Goal: Information Seeking & Learning: Learn about a topic

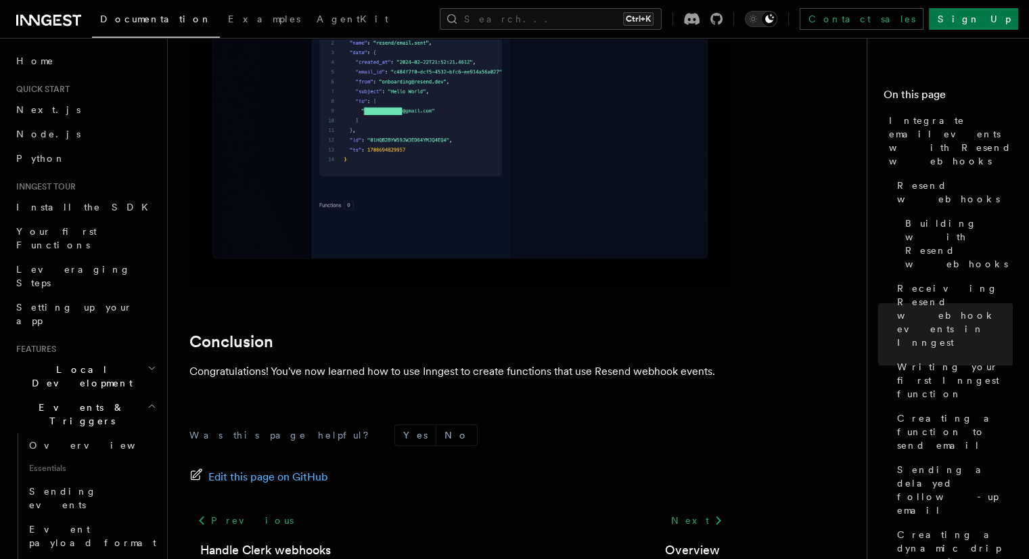
scroll to position [10925, 0]
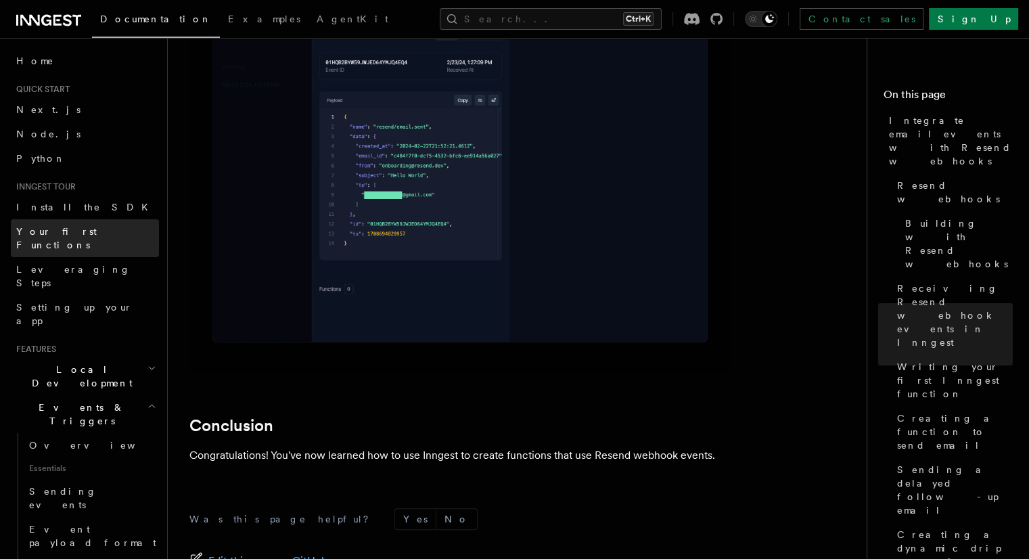
click at [87, 228] on span "Your first Functions" at bounding box center [56, 238] width 80 height 24
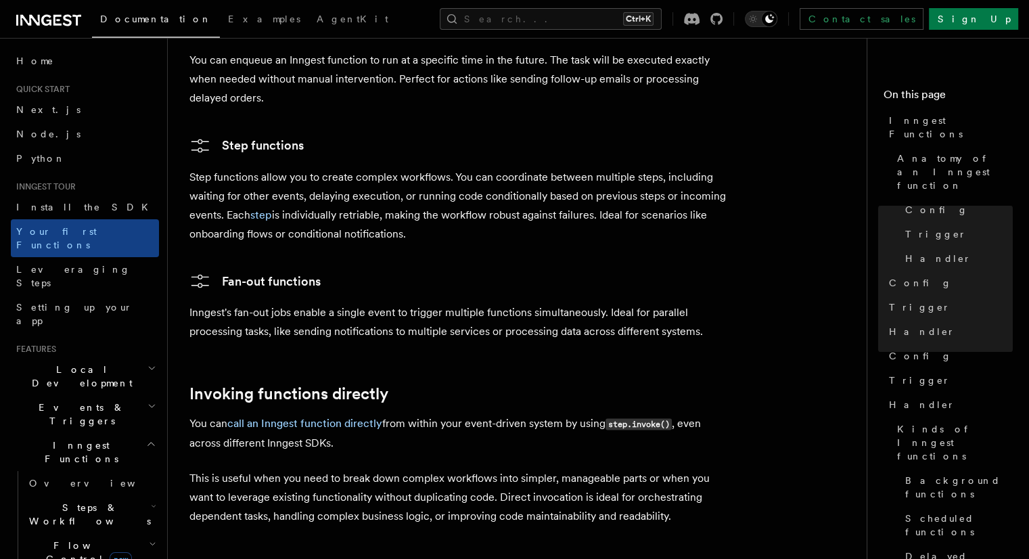
scroll to position [2417, 0]
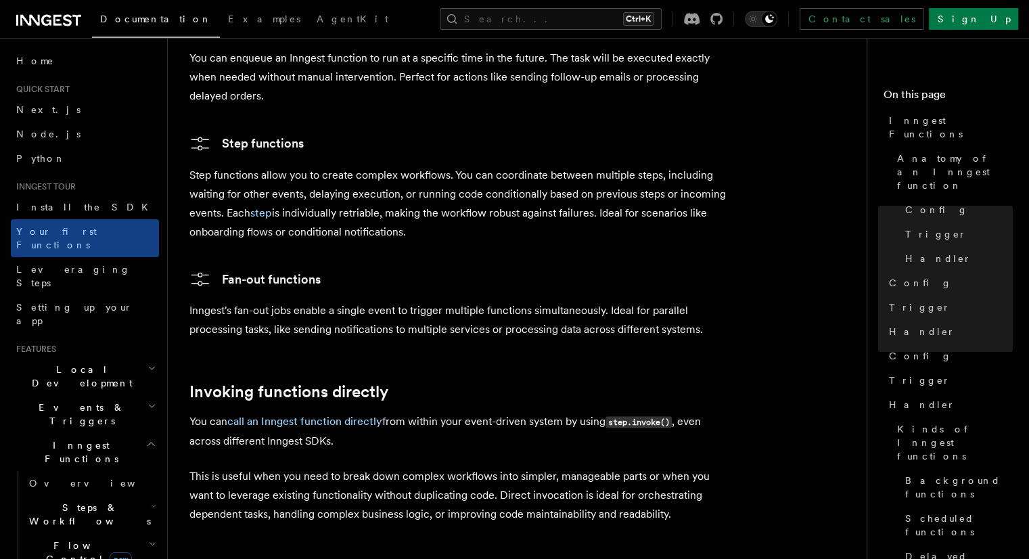
click at [111, 357] on h2 "Local Development" at bounding box center [85, 376] width 148 height 38
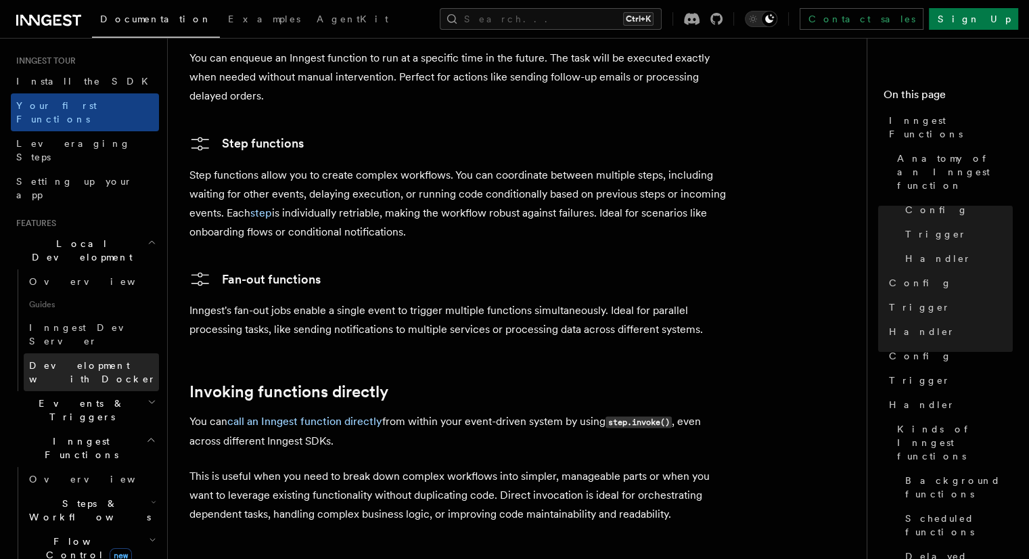
scroll to position [130, 0]
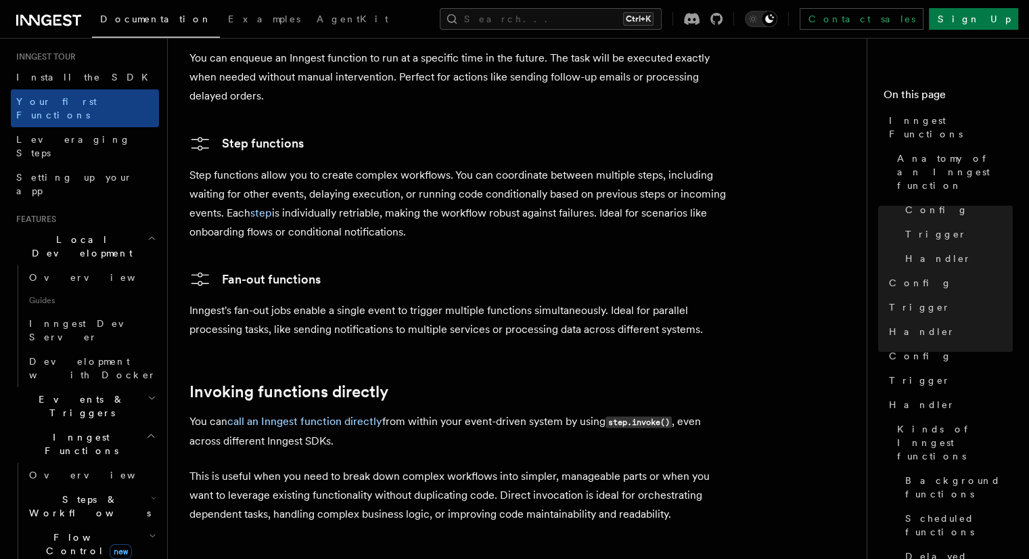
click at [113, 387] on h2 "Events & Triggers" at bounding box center [85, 406] width 148 height 38
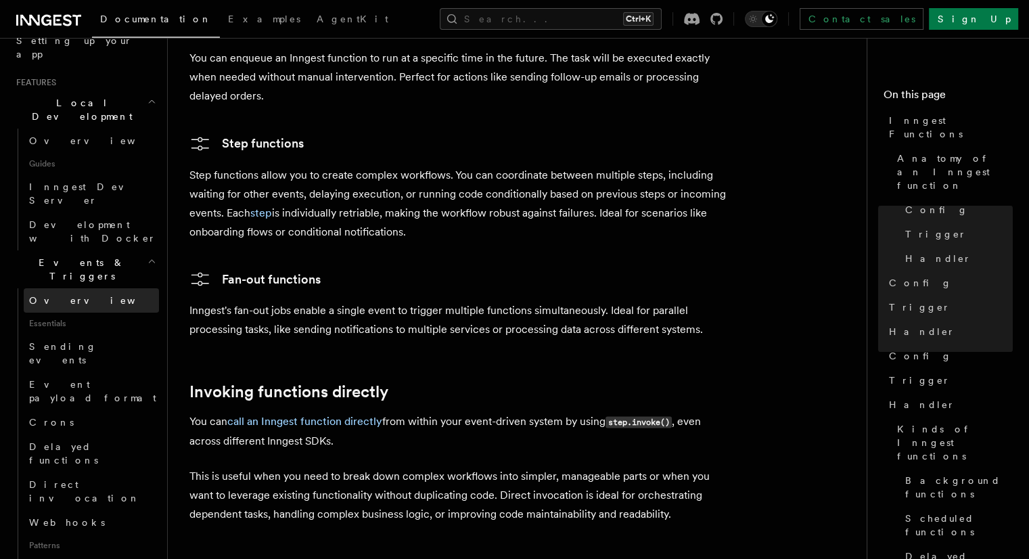
click at [92, 288] on link "Overview" at bounding box center [91, 300] width 135 height 24
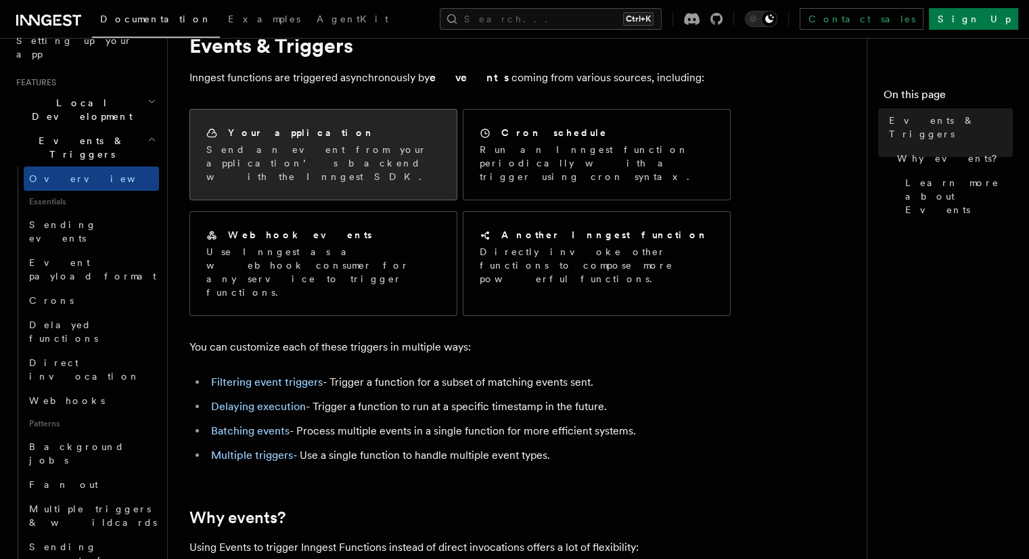
scroll to position [189, 0]
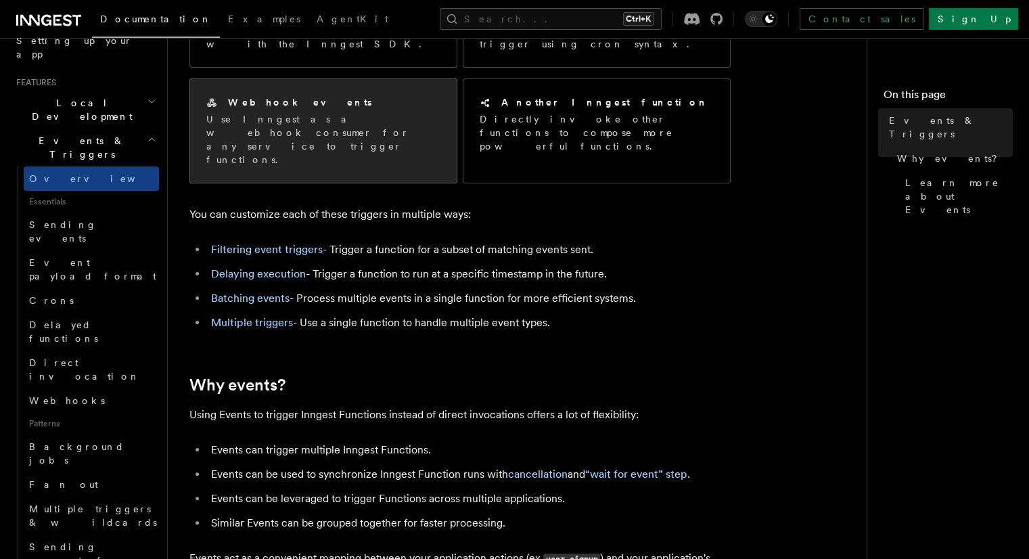
click at [306, 112] on p "Use Inngest as a webhook consumer for any service to trigger functions." at bounding box center [323, 139] width 234 height 54
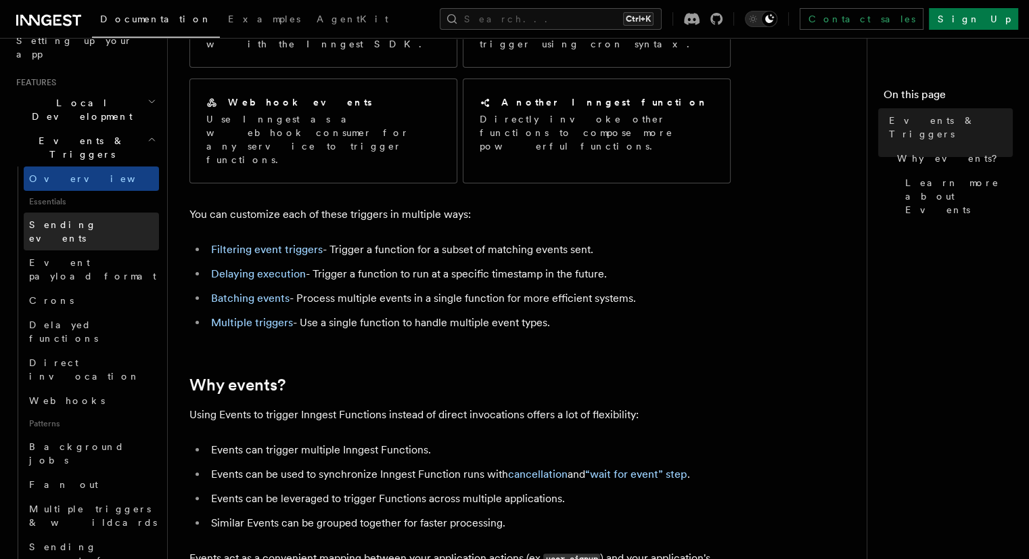
click at [89, 212] on link "Sending events" at bounding box center [91, 231] width 135 height 38
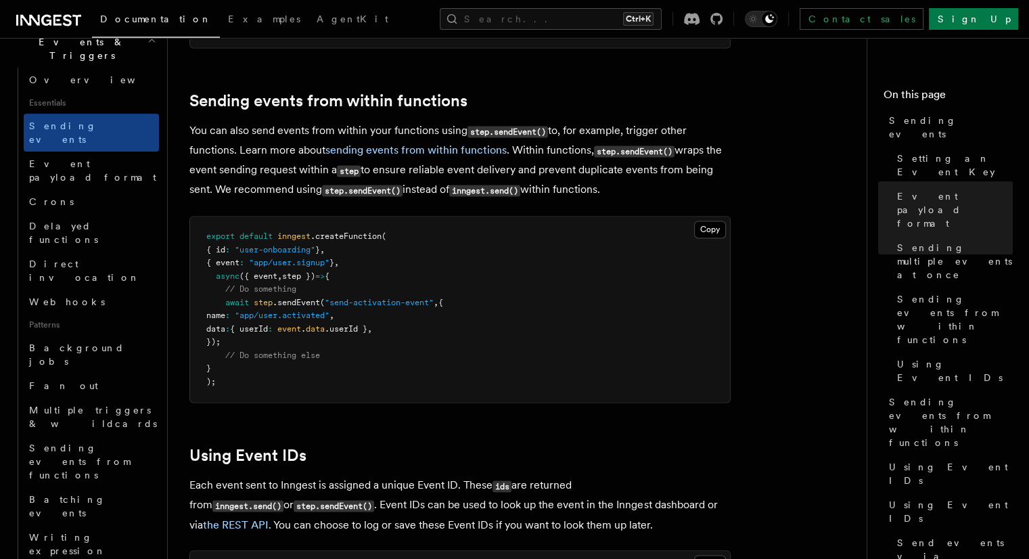
scroll to position [2049, 0]
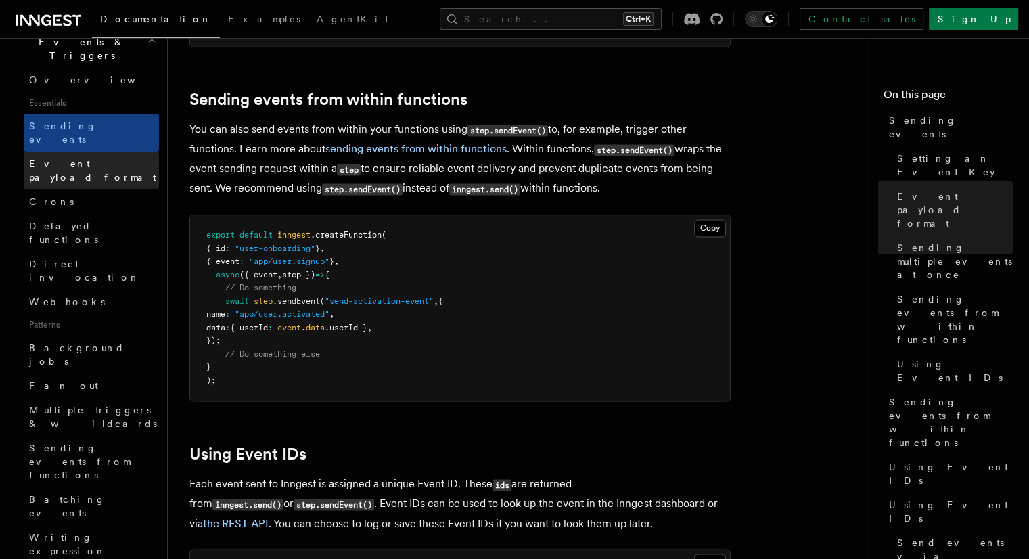
click at [86, 158] on span "Event payload format" at bounding box center [92, 170] width 127 height 24
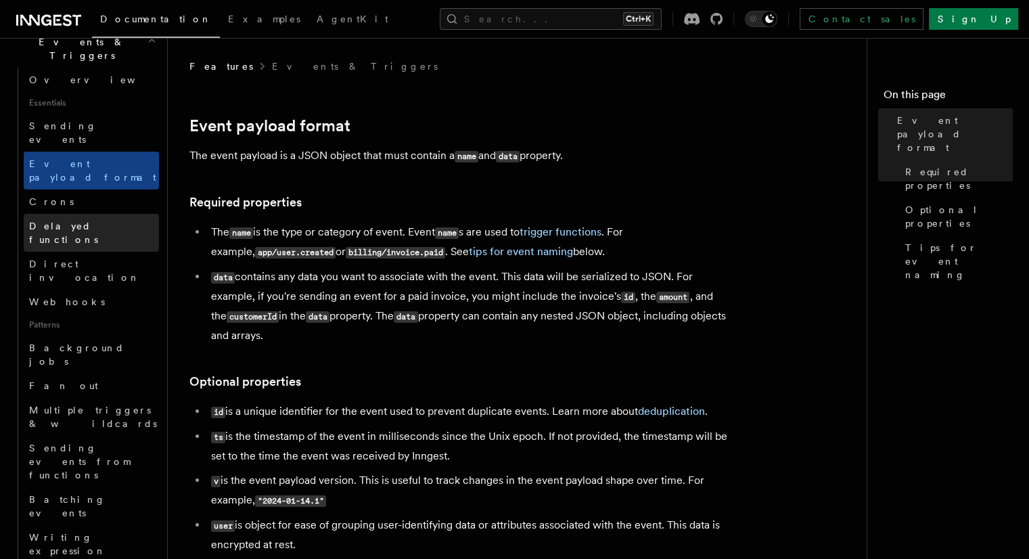
click at [91, 214] on link "Delayed functions" at bounding box center [91, 233] width 135 height 38
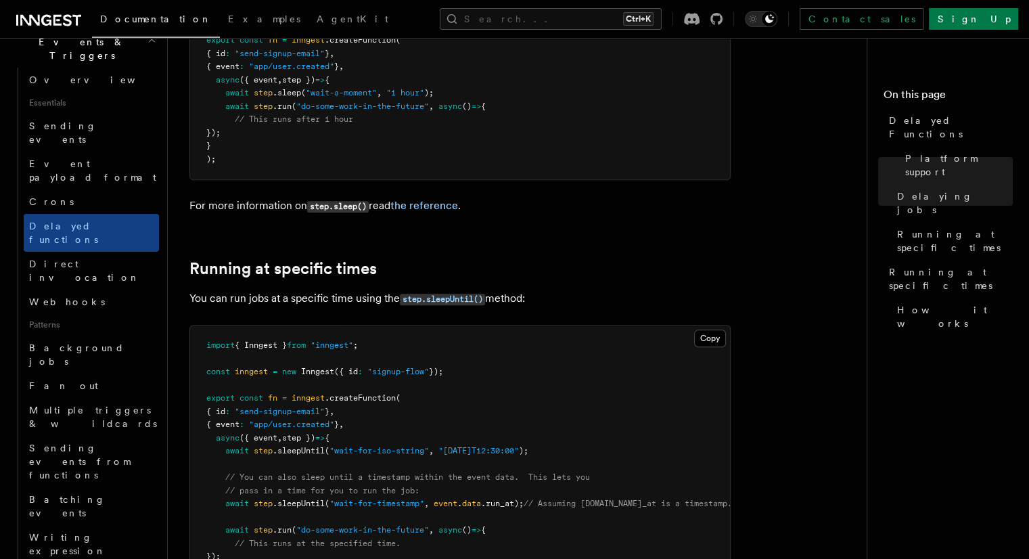
scroll to position [662, 0]
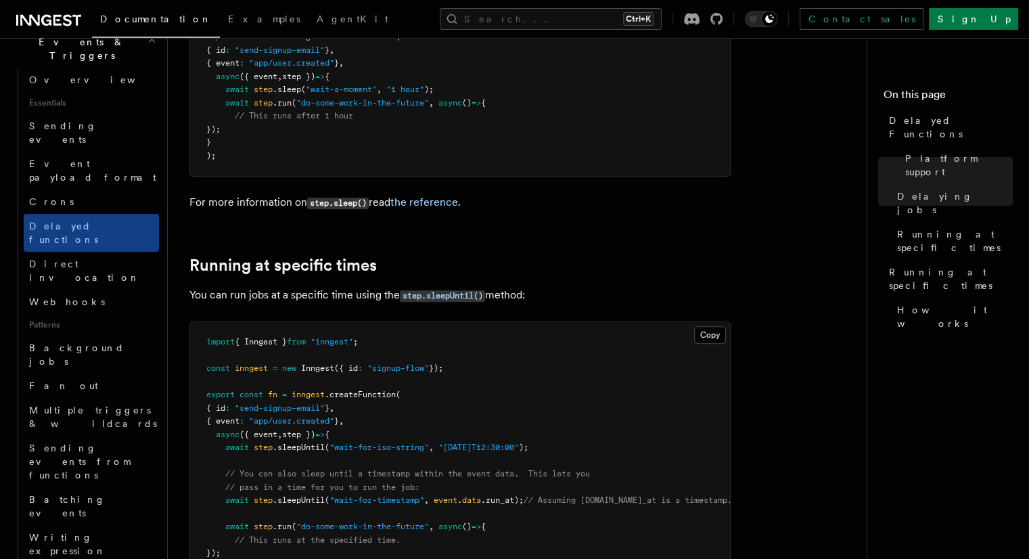
drag, startPoint x: 353, startPoint y: 120, endPoint x: 279, endPoint y: 234, distance: 136.4
click at [279, 234] on article "Features Events & Triggers Delayed Functions You can easily enqueue jobs in the…" at bounding box center [522, 272] width 666 height 1750
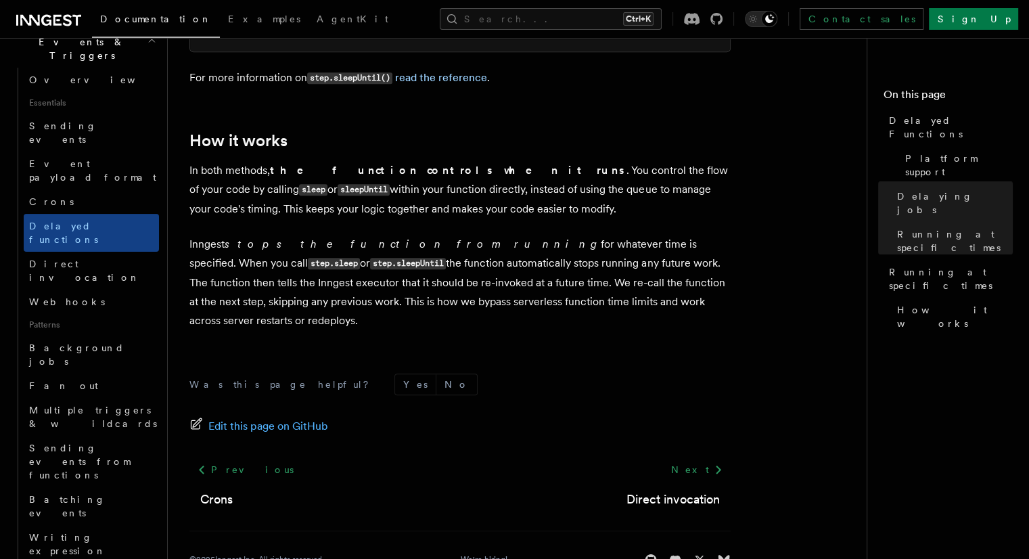
scroll to position [1226, 0]
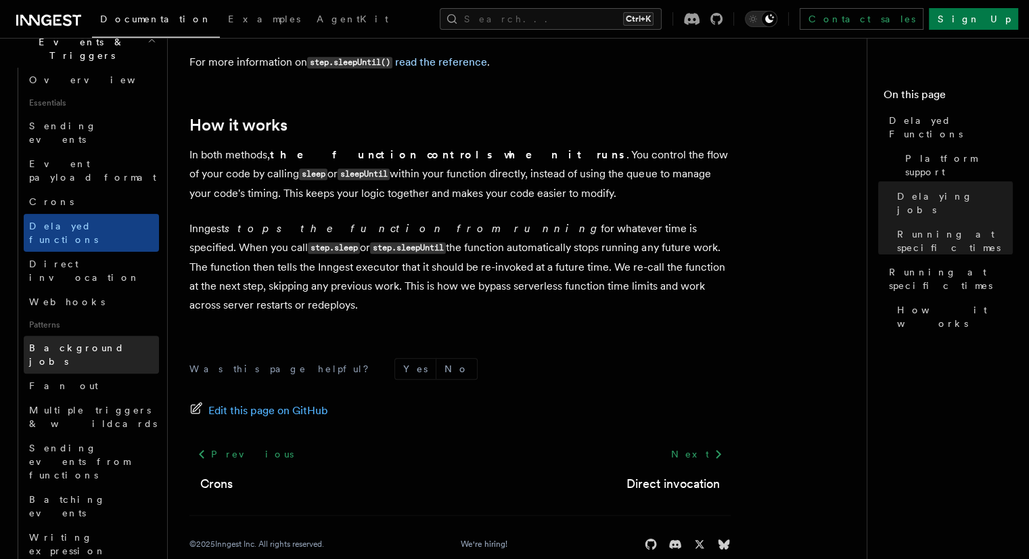
click at [78, 335] on link "Background jobs" at bounding box center [91, 354] width 135 height 38
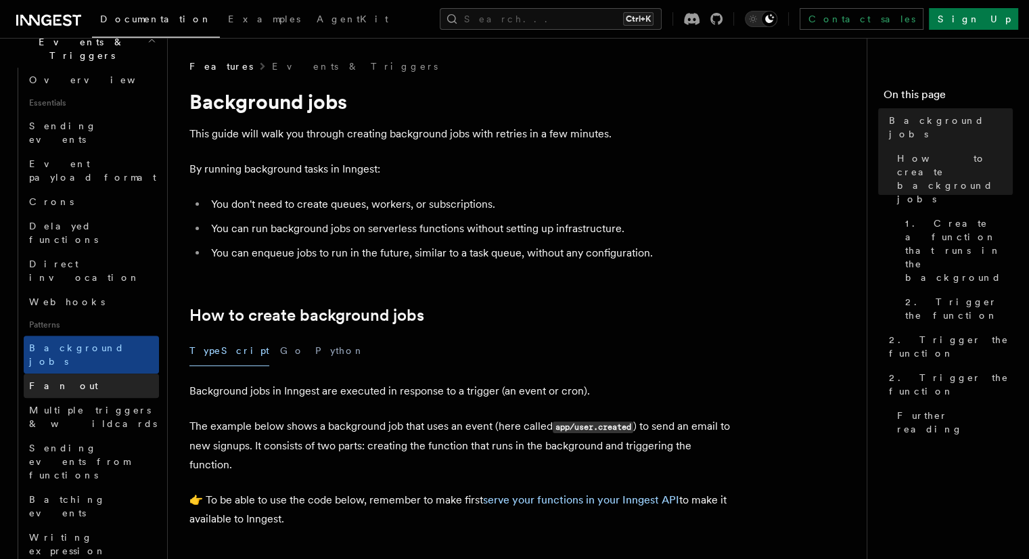
click at [37, 373] on link "Fan out" at bounding box center [91, 385] width 135 height 24
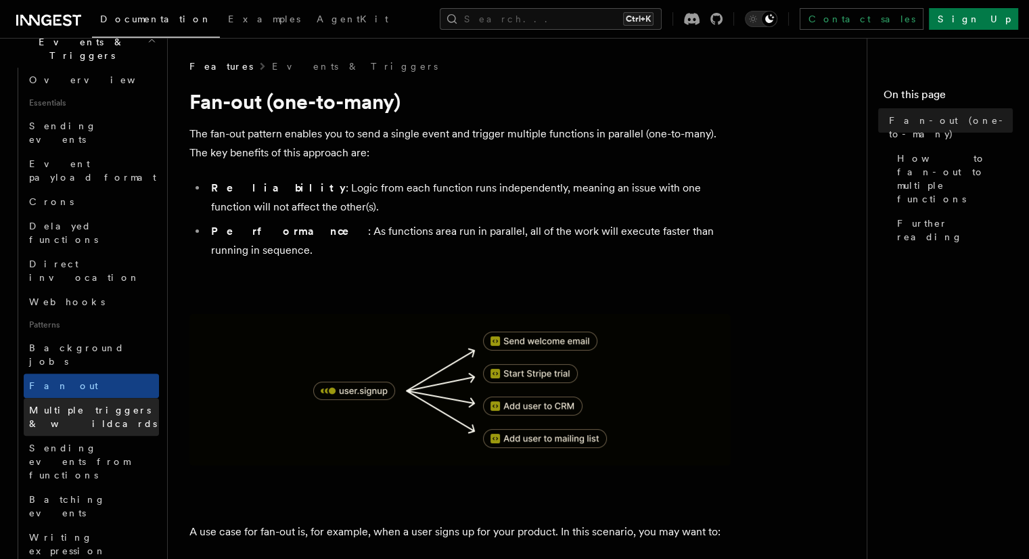
click at [72, 403] on span "Multiple triggers & wildcards" at bounding box center [94, 416] width 130 height 27
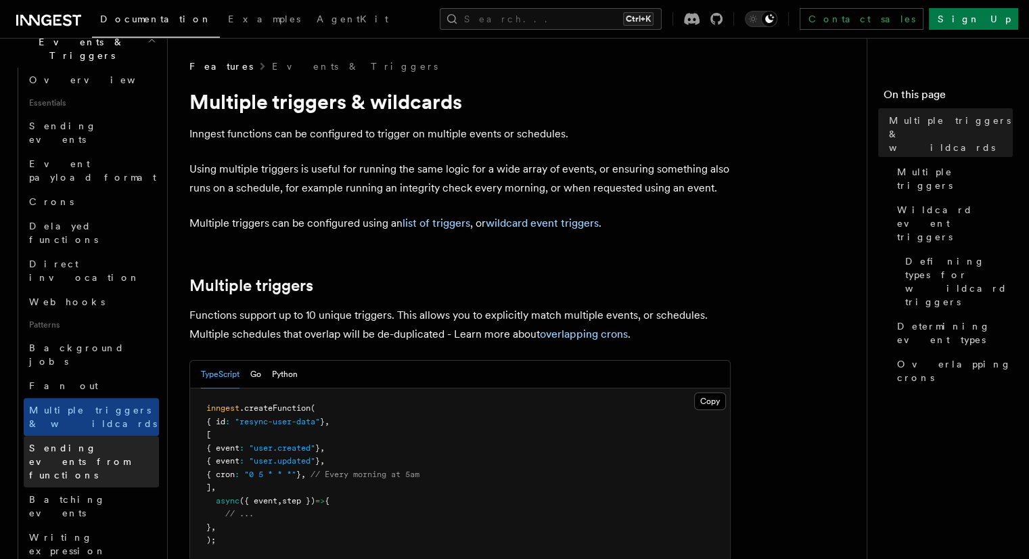
click at [87, 442] on span "Sending events from functions" at bounding box center [79, 461] width 101 height 38
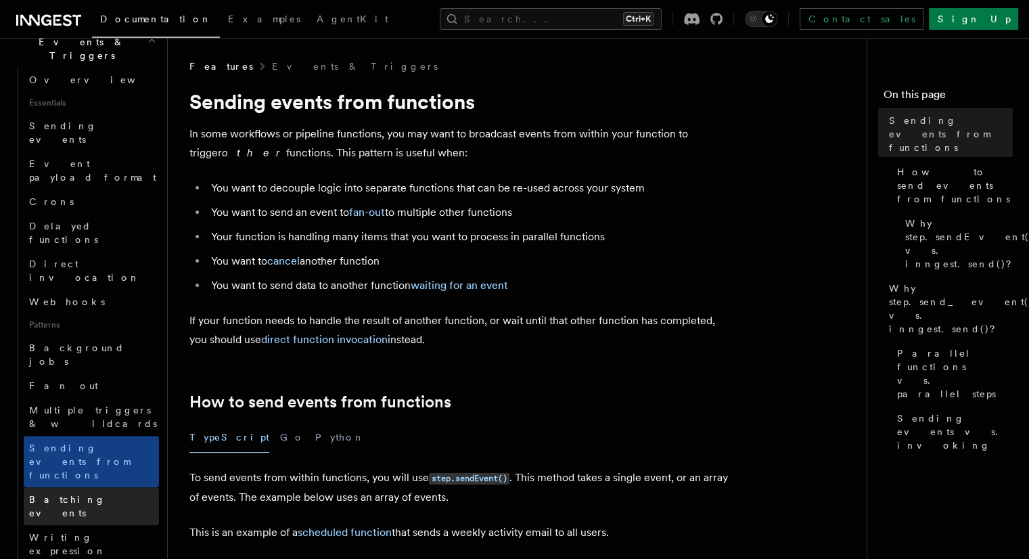
click at [78, 494] on span "Batching events" at bounding box center [67, 506] width 76 height 24
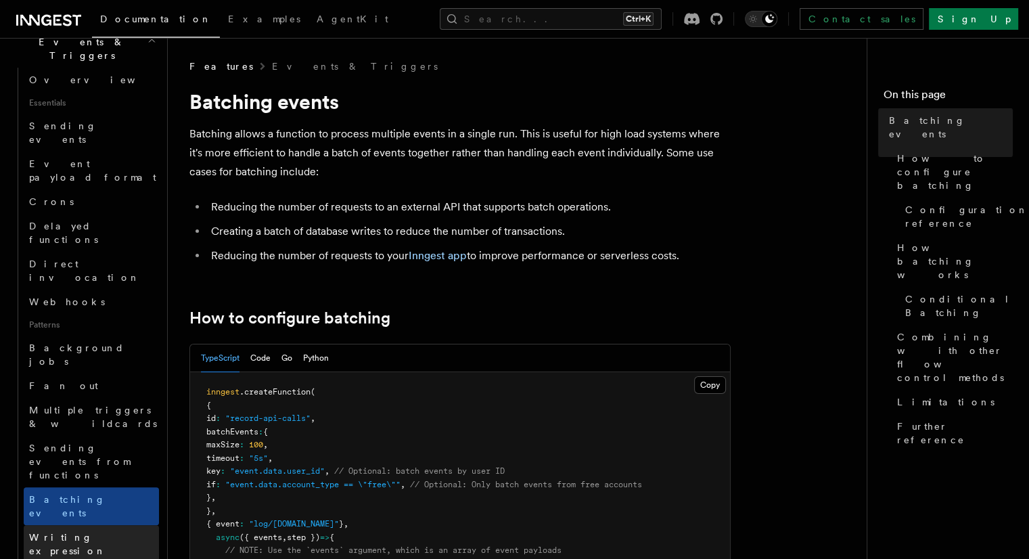
click at [74, 532] on span "Writing expression" at bounding box center [67, 544] width 77 height 24
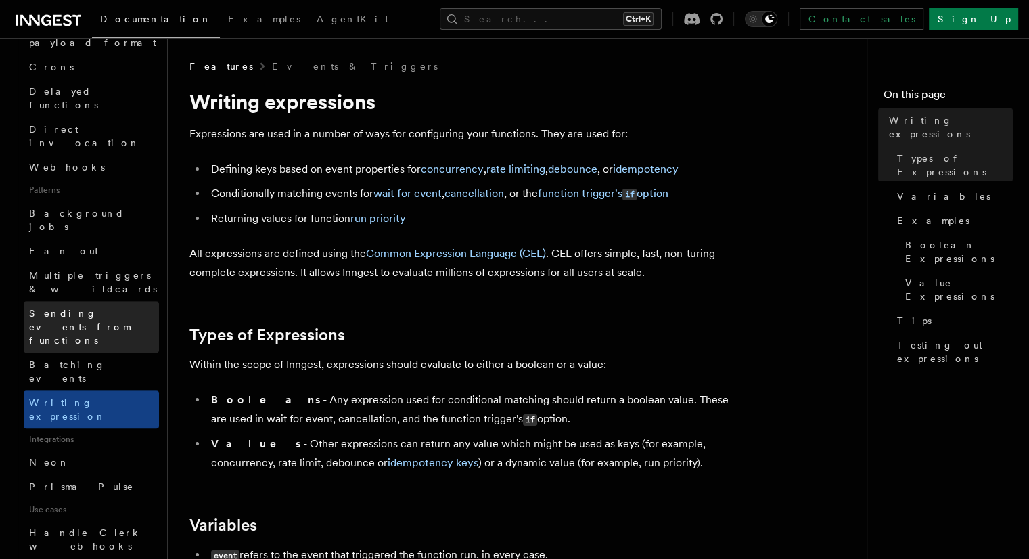
scroll to position [500, 0]
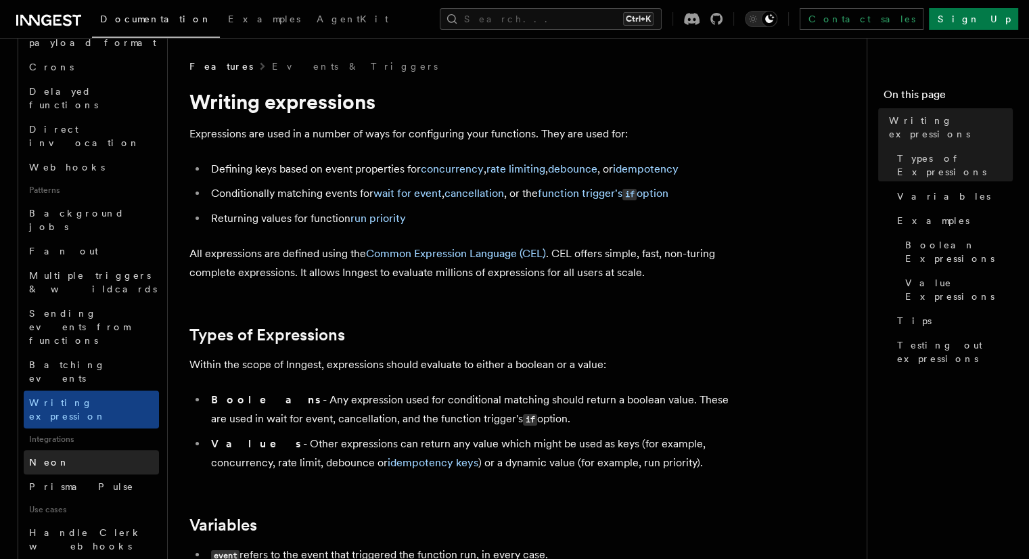
click at [95, 450] on link "Neon" at bounding box center [91, 462] width 135 height 24
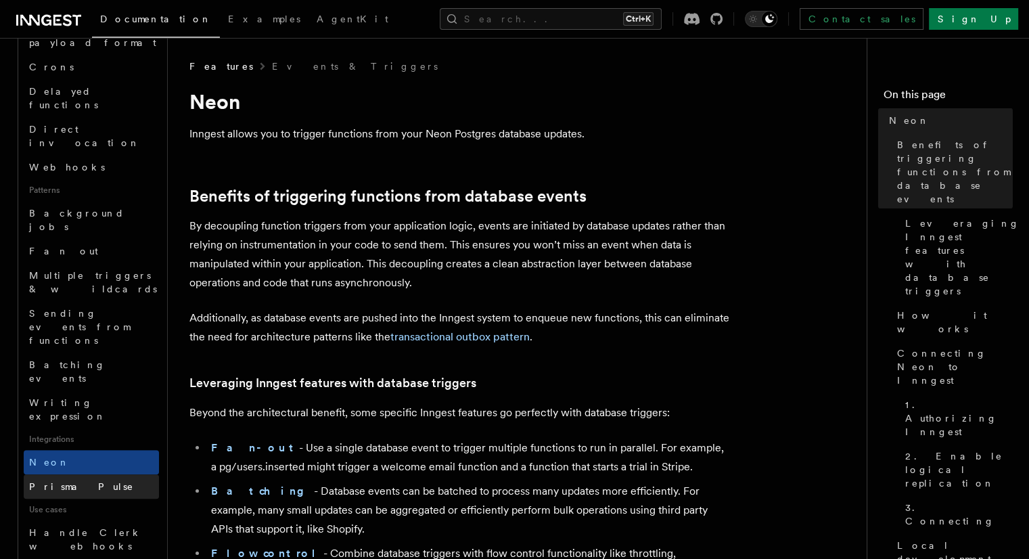
click at [62, 474] on link "Prisma Pulse" at bounding box center [91, 486] width 135 height 24
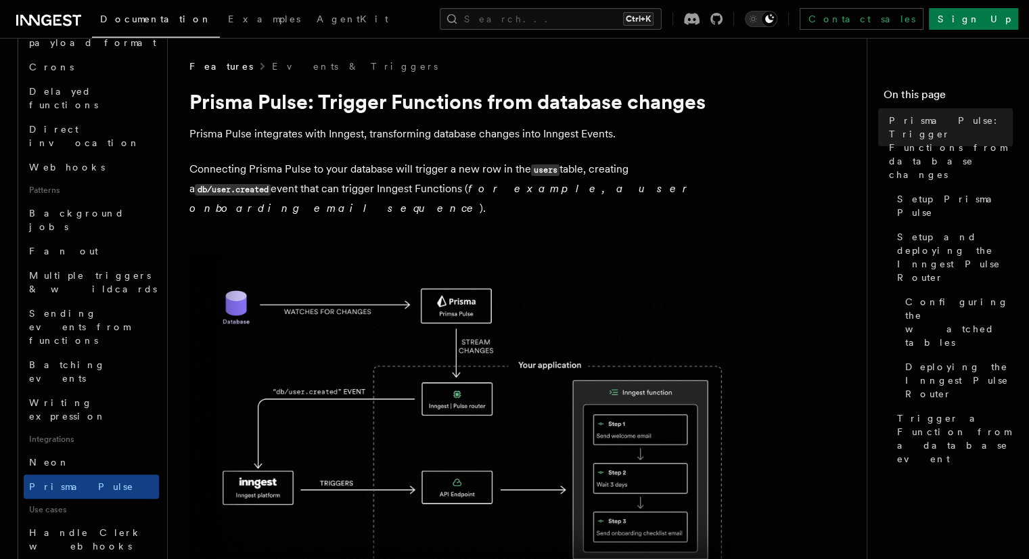
click at [464, 287] on img at bounding box center [459, 415] width 541 height 324
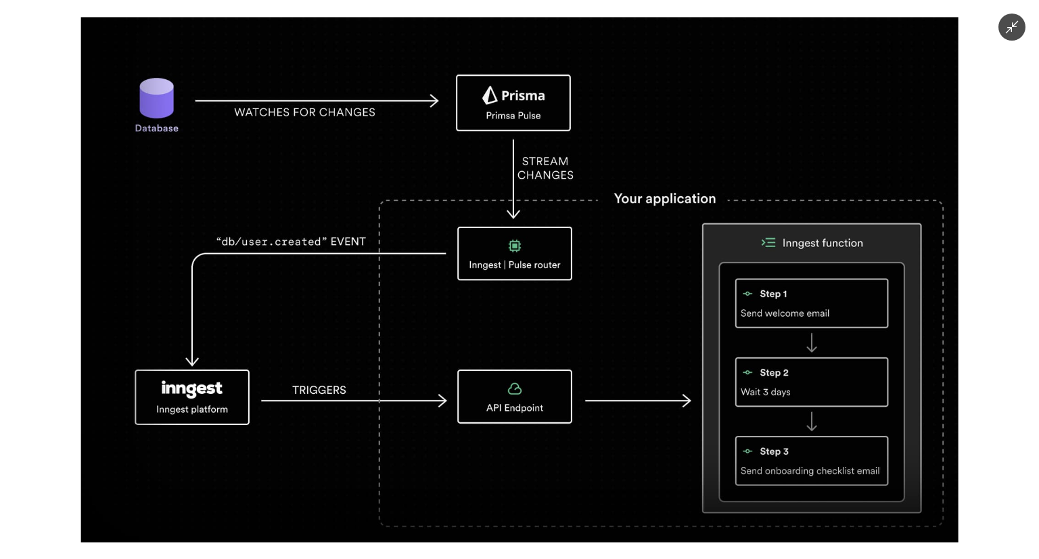
click at [1007, 26] on icon "Minimize image" at bounding box center [1011, 27] width 15 height 15
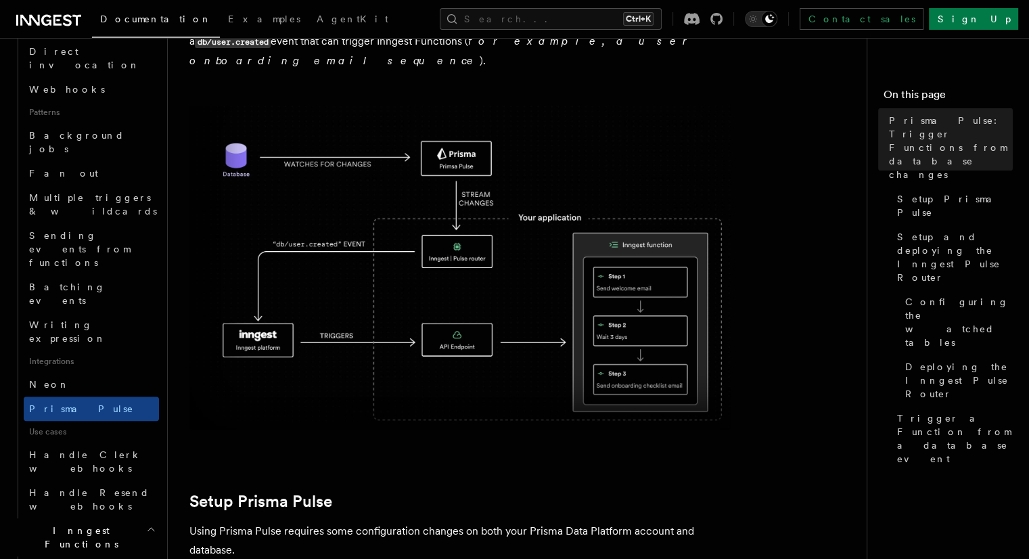
scroll to position [578, 0]
click at [106, 486] on span "Handle Resend webhooks" at bounding box center [89, 498] width 120 height 24
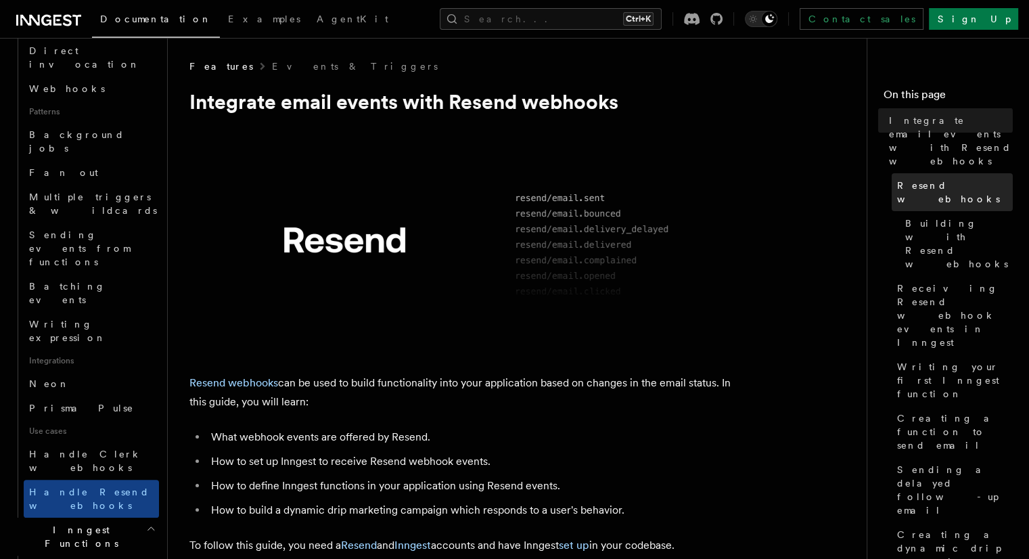
click at [891, 173] on link "Resend webhooks" at bounding box center [951, 192] width 121 height 38
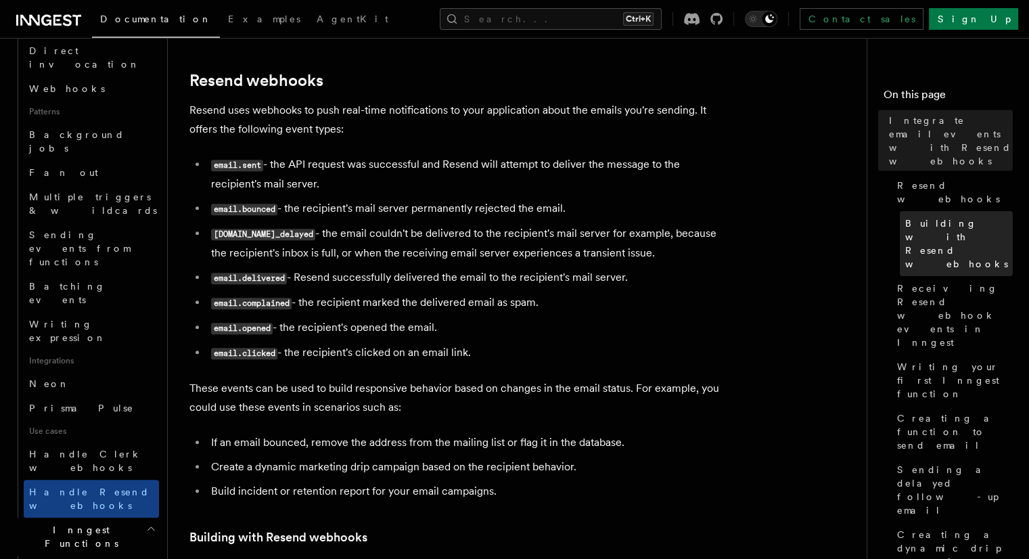
scroll to position [533, 0]
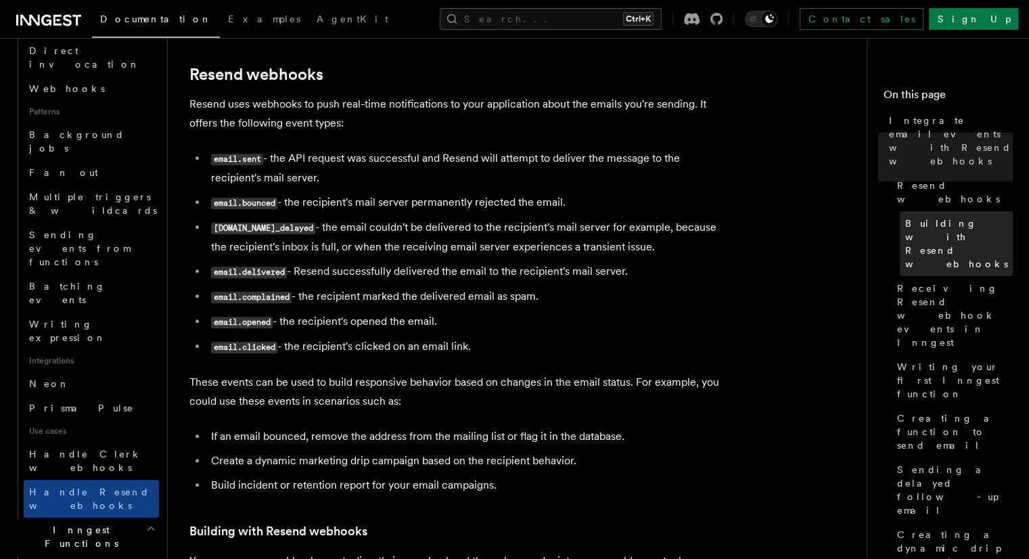
click at [905, 216] on span "Building with Resend webhooks" at bounding box center [959, 243] width 108 height 54
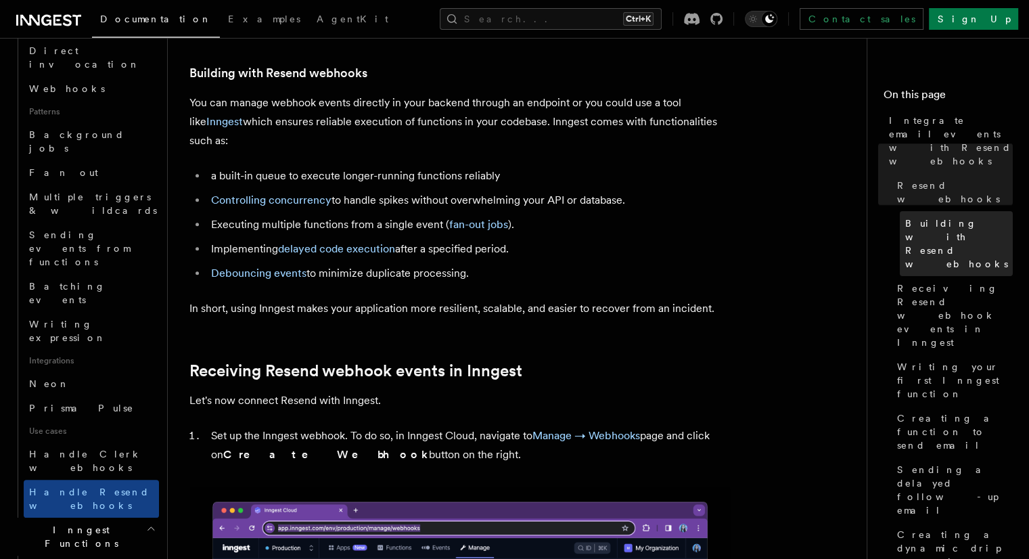
scroll to position [992, 0]
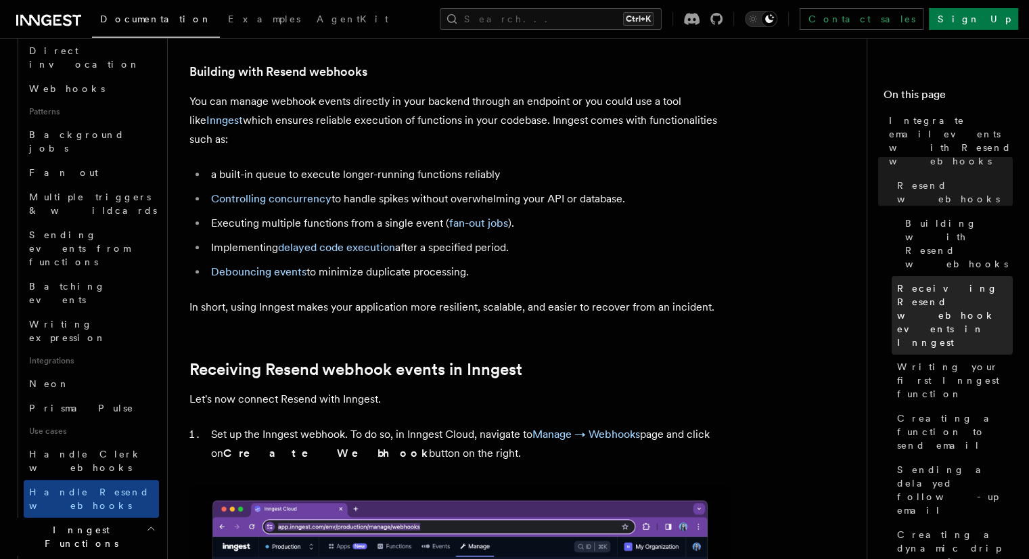
click at [897, 281] on span "Receiving Resend webhook events in Inngest" at bounding box center [955, 315] width 116 height 68
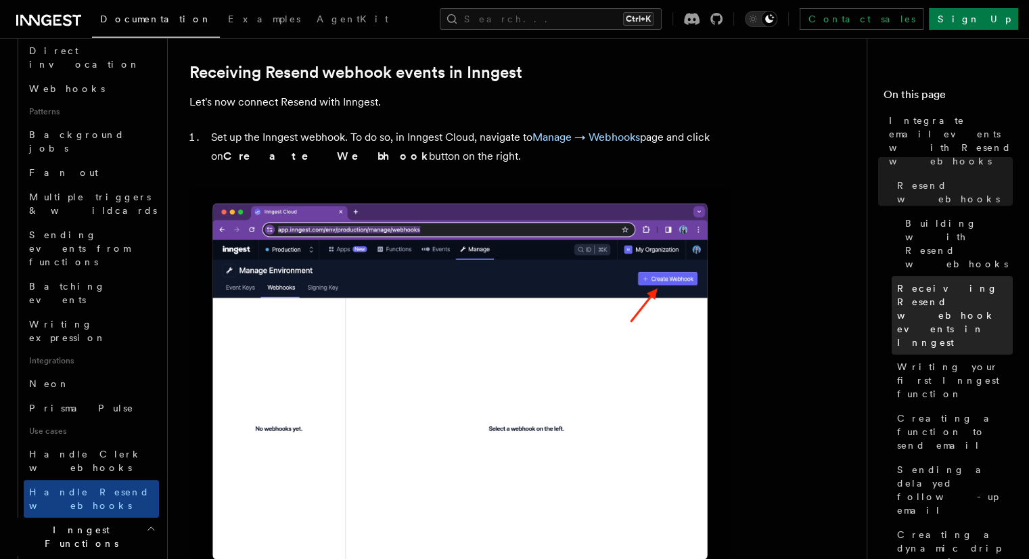
scroll to position [1290, 0]
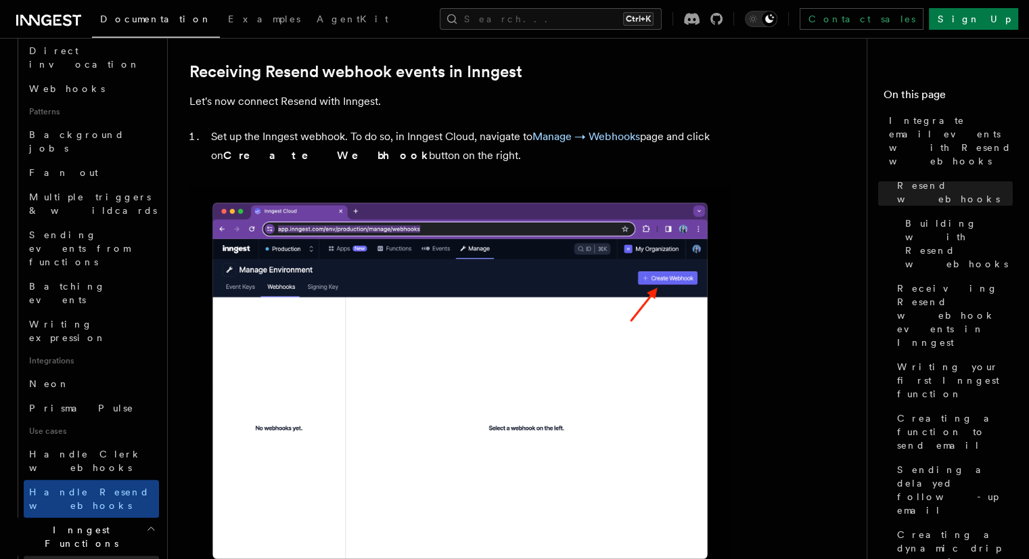
click at [97, 555] on link "Overview" at bounding box center [91, 567] width 135 height 24
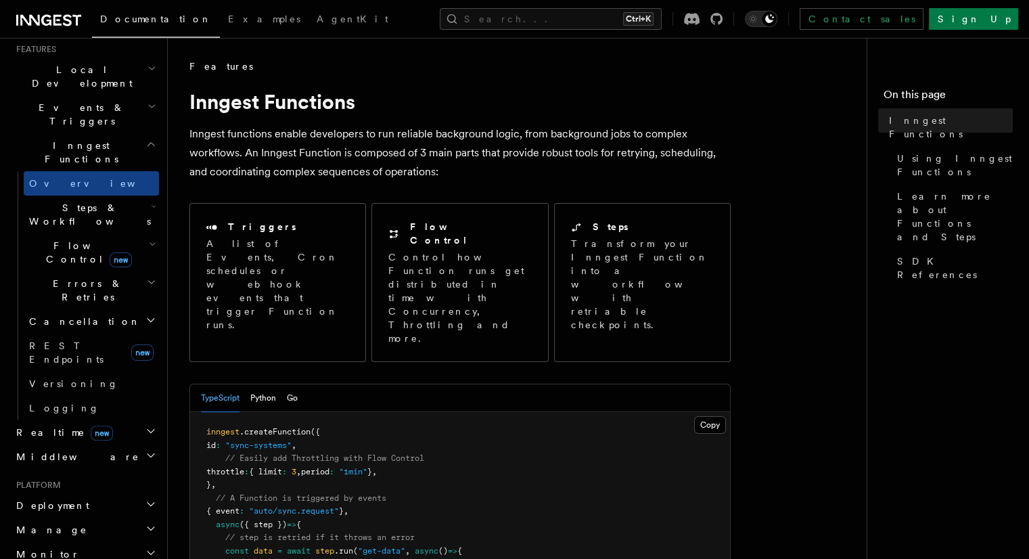
scroll to position [299, 0]
click at [128, 196] on h2 "Steps & Workflows" at bounding box center [91, 215] width 135 height 38
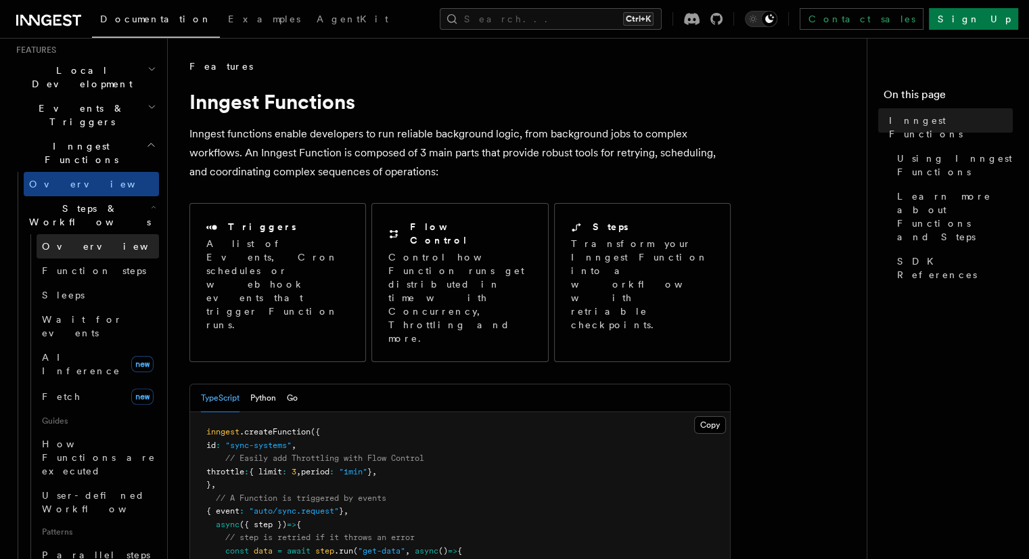
click at [87, 234] on link "Overview" at bounding box center [98, 246] width 122 height 24
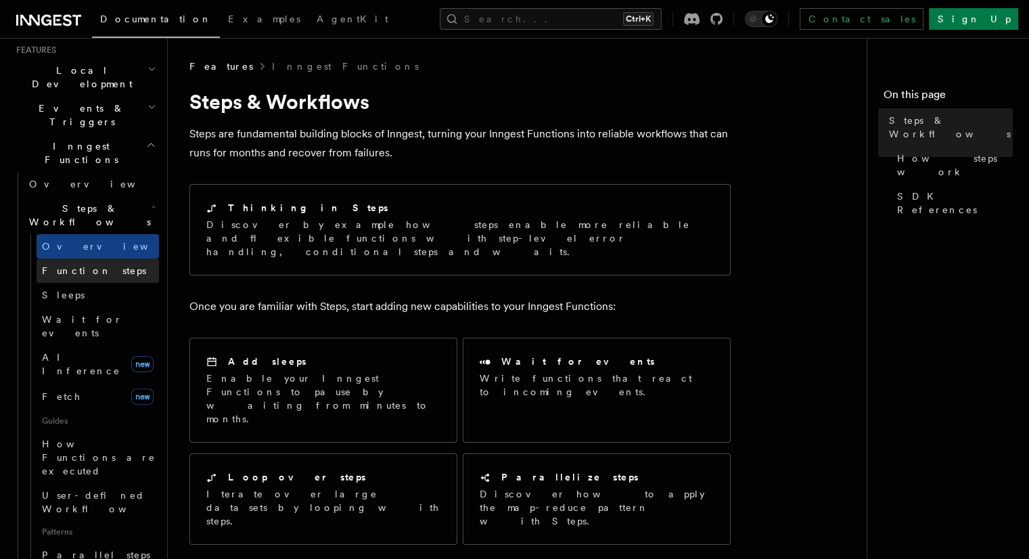
click at [90, 265] on span "Function steps" at bounding box center [94, 270] width 104 height 11
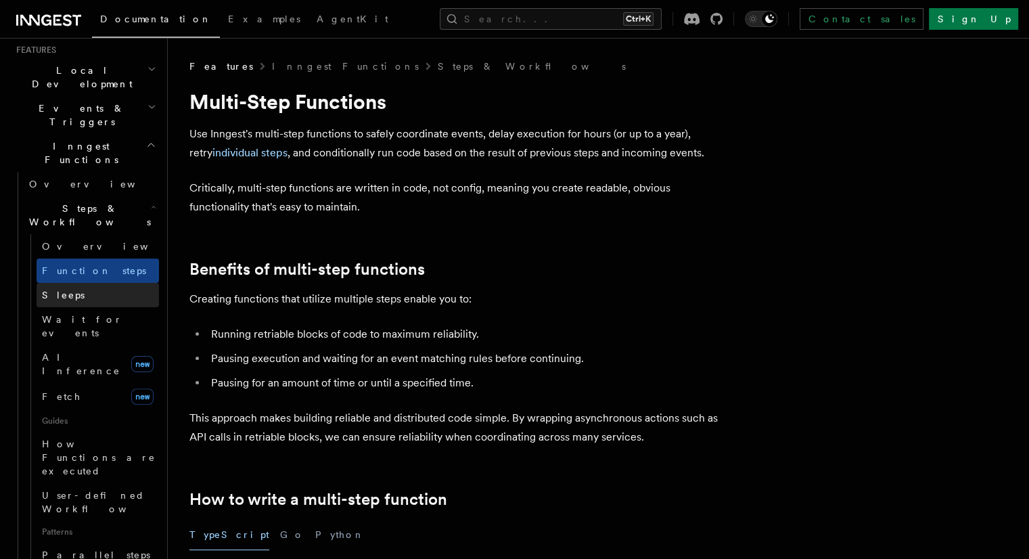
click at [82, 283] on link "Sleeps" at bounding box center [98, 295] width 122 height 24
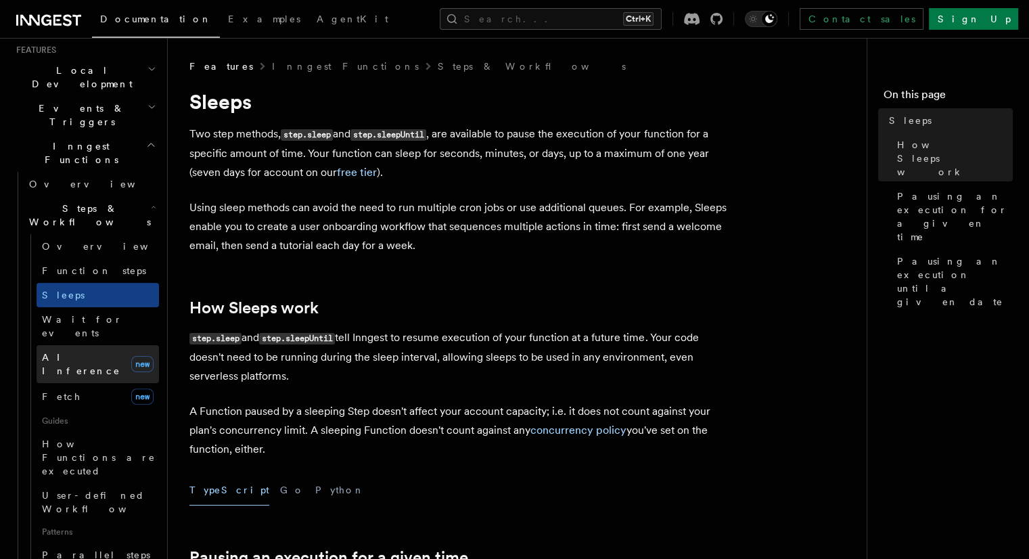
click at [89, 345] on link "AI Inference new" at bounding box center [98, 364] width 122 height 38
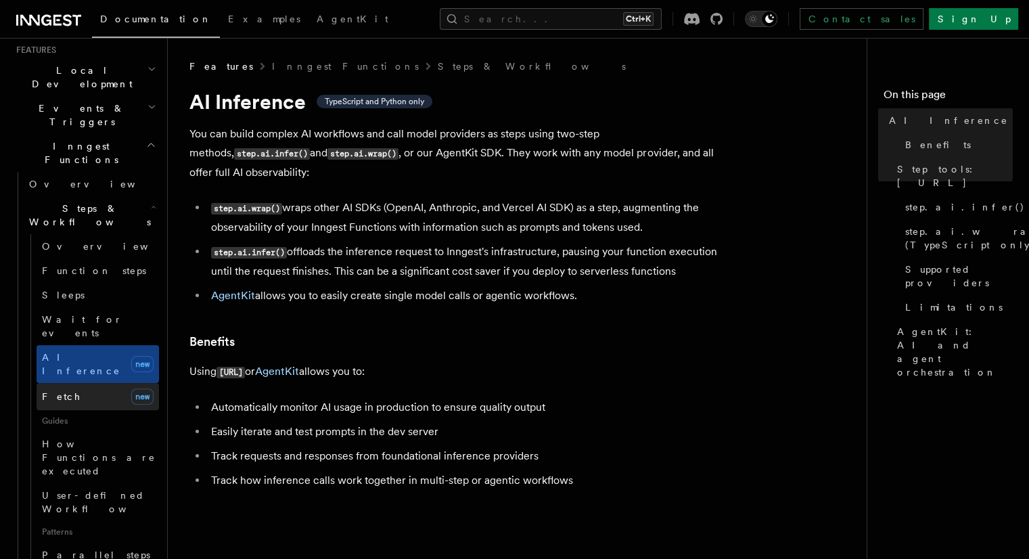
click at [83, 383] on link "Fetch new" at bounding box center [98, 396] width 122 height 27
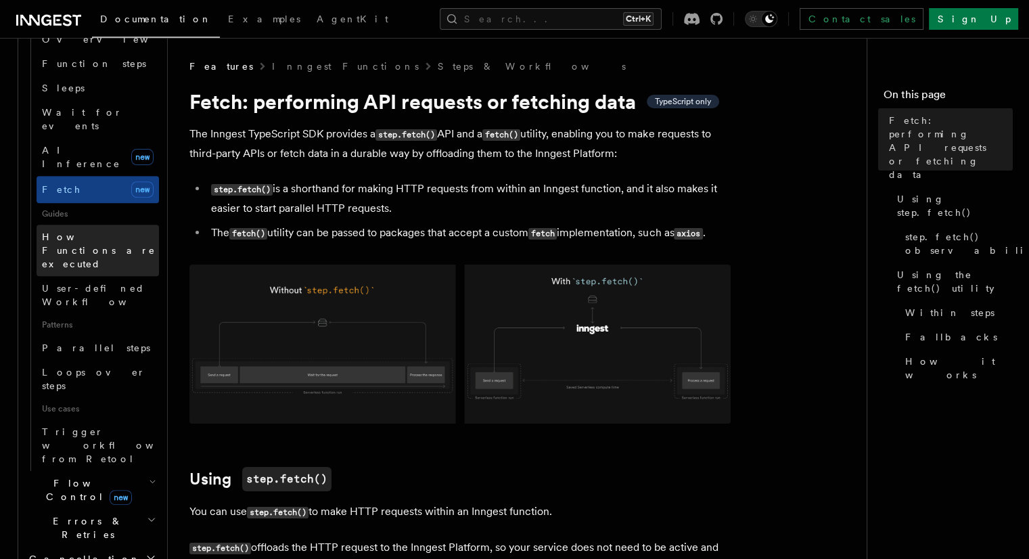
scroll to position [508, 0]
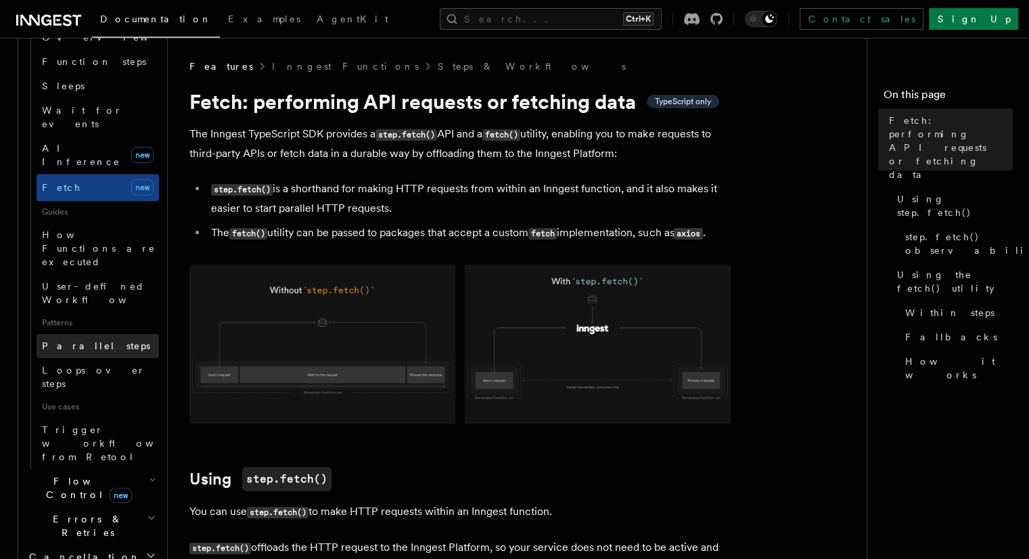
click at [103, 333] on link "Parallel steps" at bounding box center [98, 345] width 122 height 24
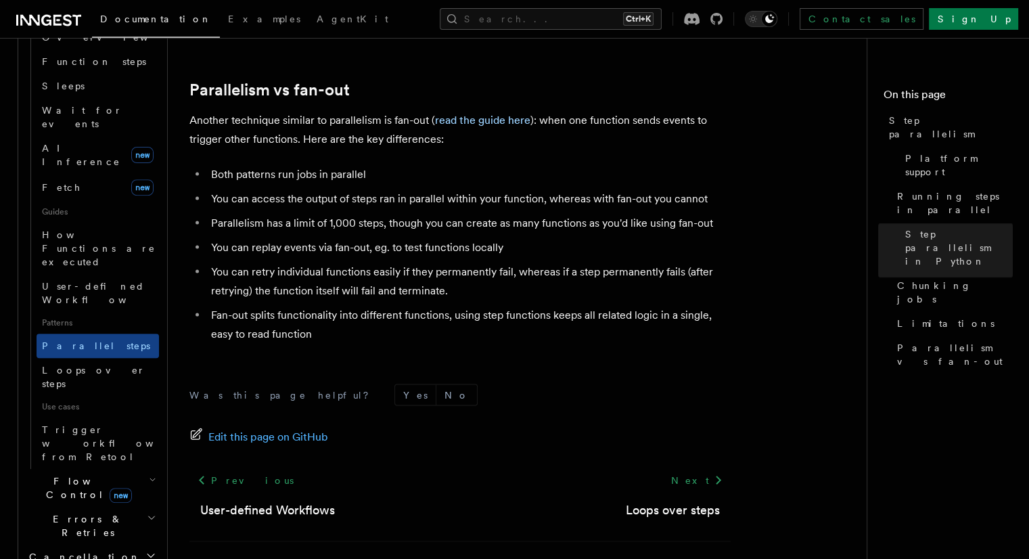
scroll to position [2499, 0]
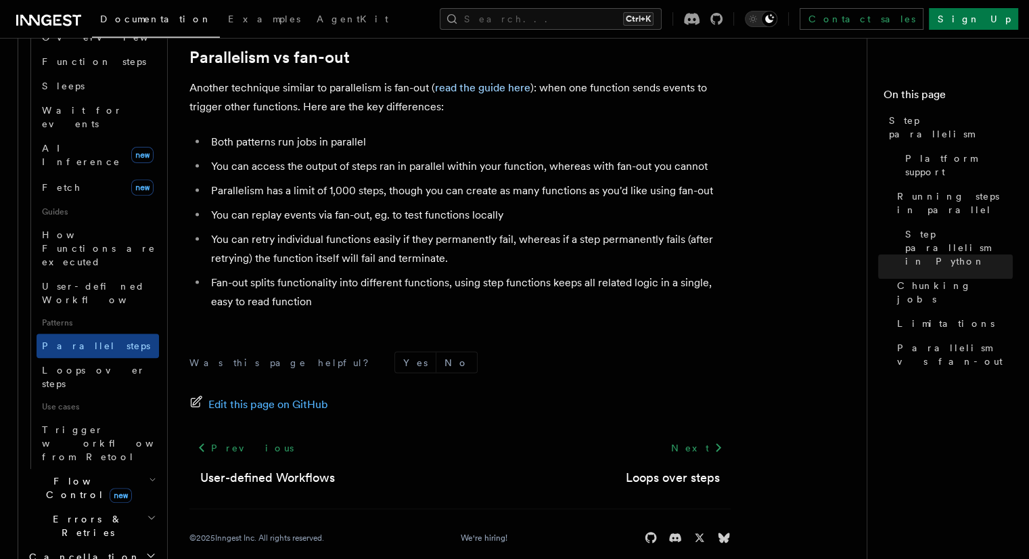
click at [149, 474] on icon "button" at bounding box center [152, 479] width 7 height 11
click at [97, 507] on link "Overview" at bounding box center [98, 519] width 122 height 24
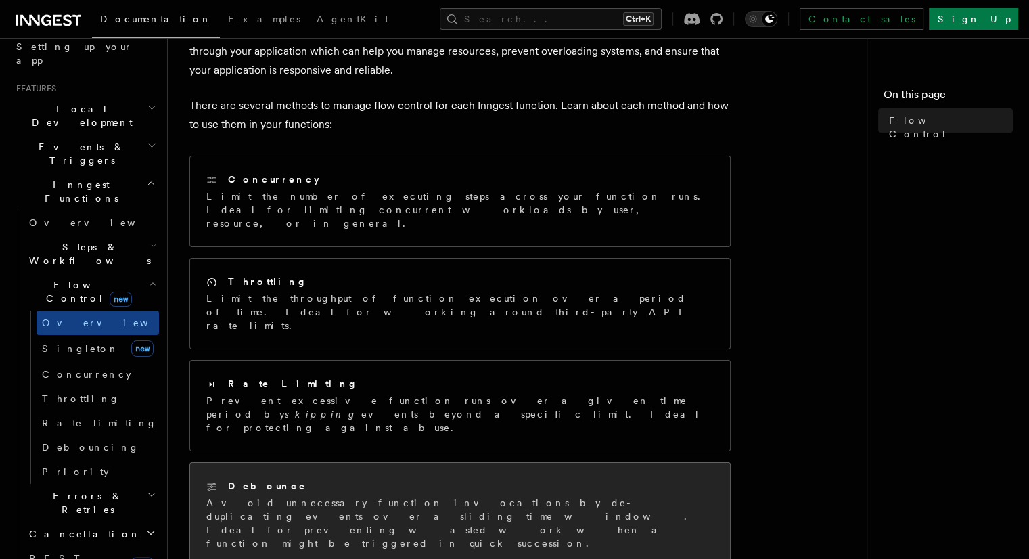
scroll to position [95, 0]
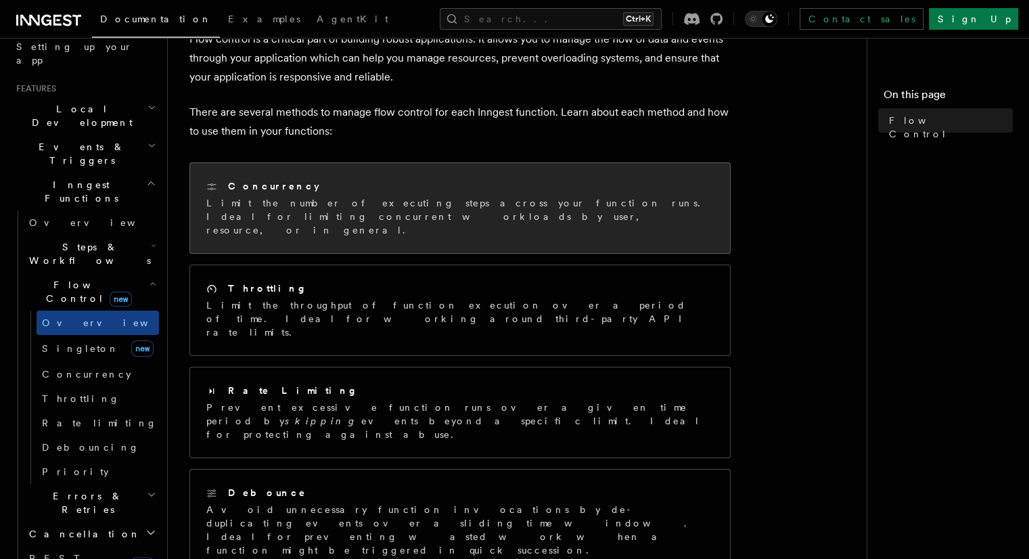
click at [273, 206] on p "Limit the number of executing steps across your function runs. Ideal for limiti…" at bounding box center [459, 216] width 507 height 41
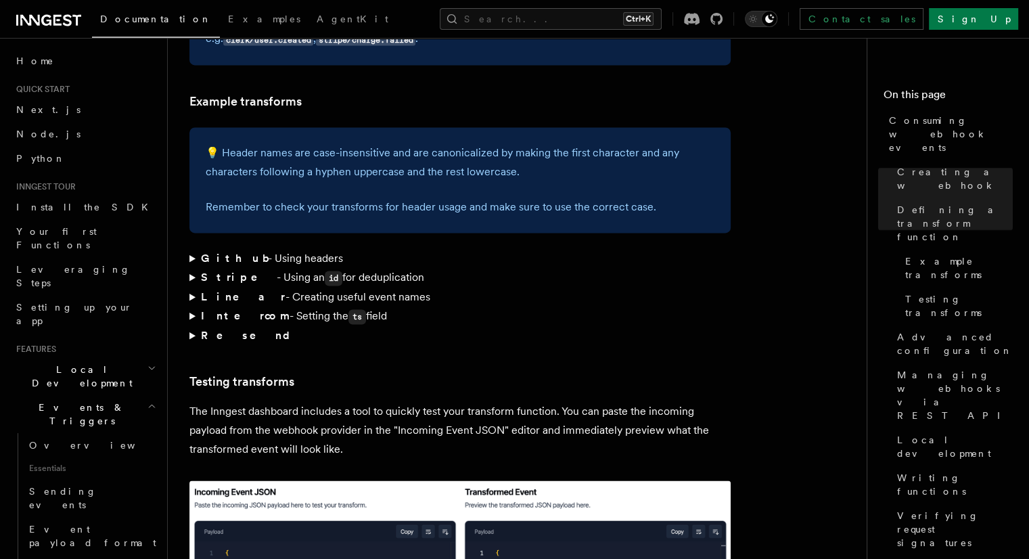
scroll to position [2024, 0]
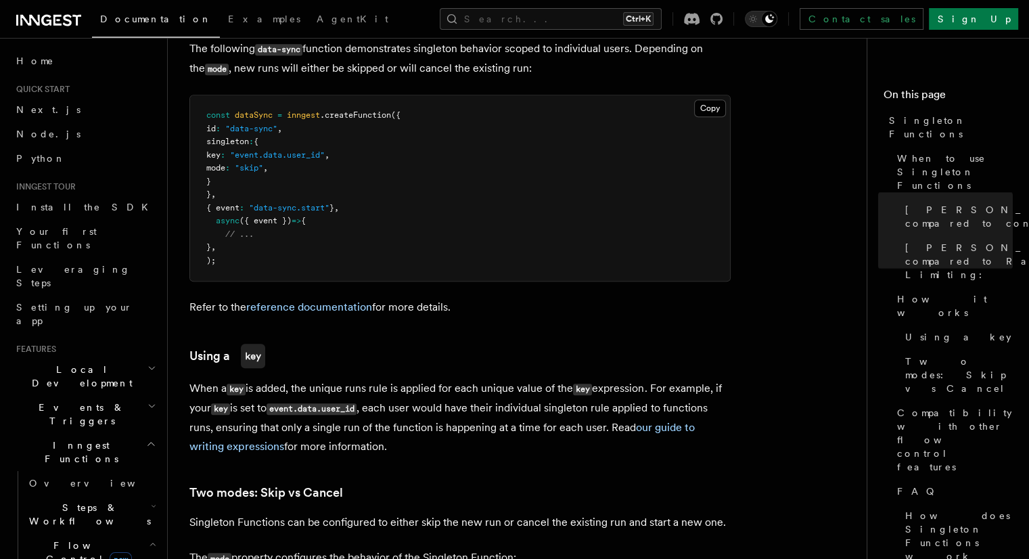
scroll to position [1068, 0]
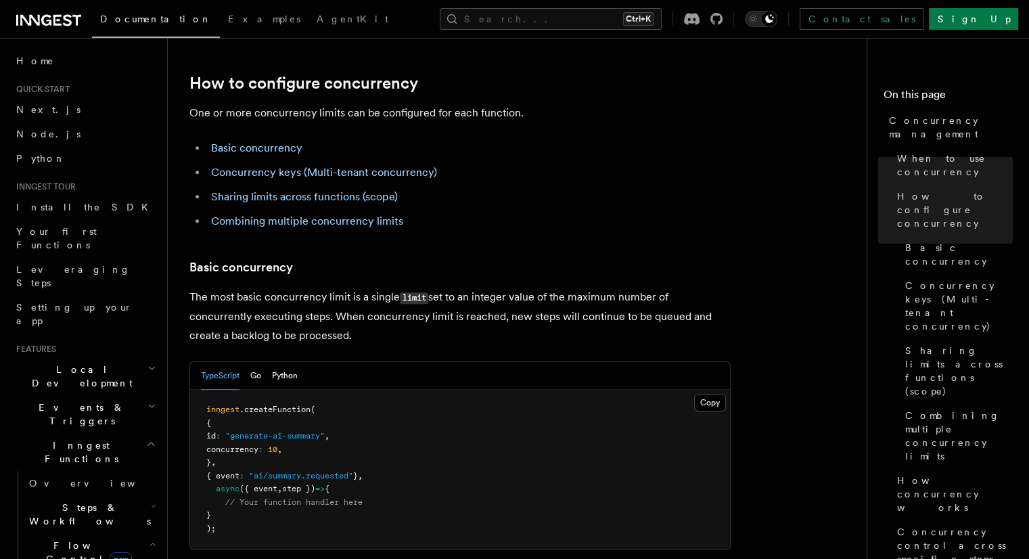
scroll to position [716, 0]
click at [258, 445] on span "concurrency" at bounding box center [232, 449] width 52 height 9
click at [543, 425] on pre "inngest .createFunction ( { id : "generate-ai-summary" , concurrency : 10 , } ,…" at bounding box center [460, 469] width 540 height 159
click at [473, 415] on pre "inngest .createFunction ( { id : "generate-ai-summary" , concurrency : 10 , } ,…" at bounding box center [460, 469] width 540 height 159
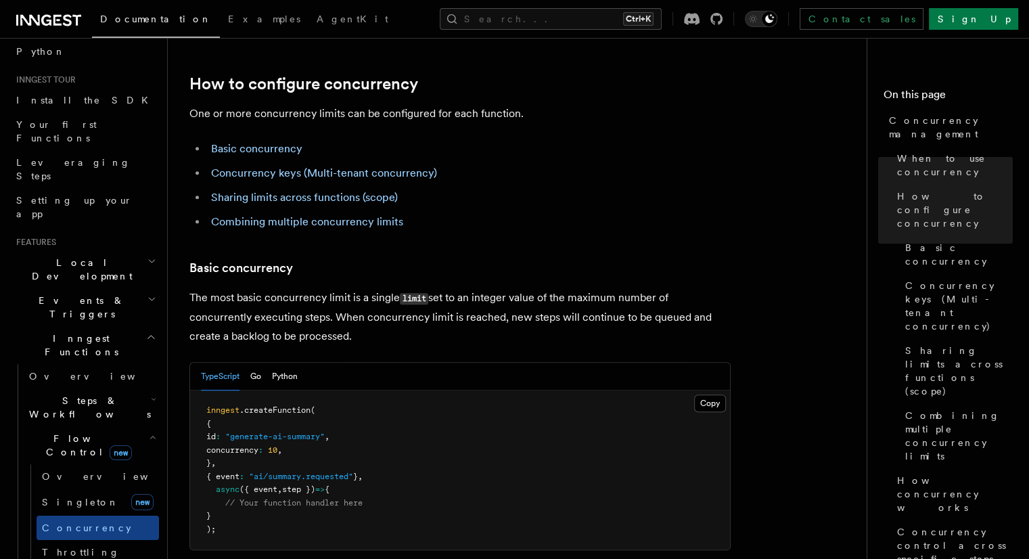
scroll to position [106, 0]
click at [71, 548] on span "Throttling" at bounding box center [81, 553] width 78 height 11
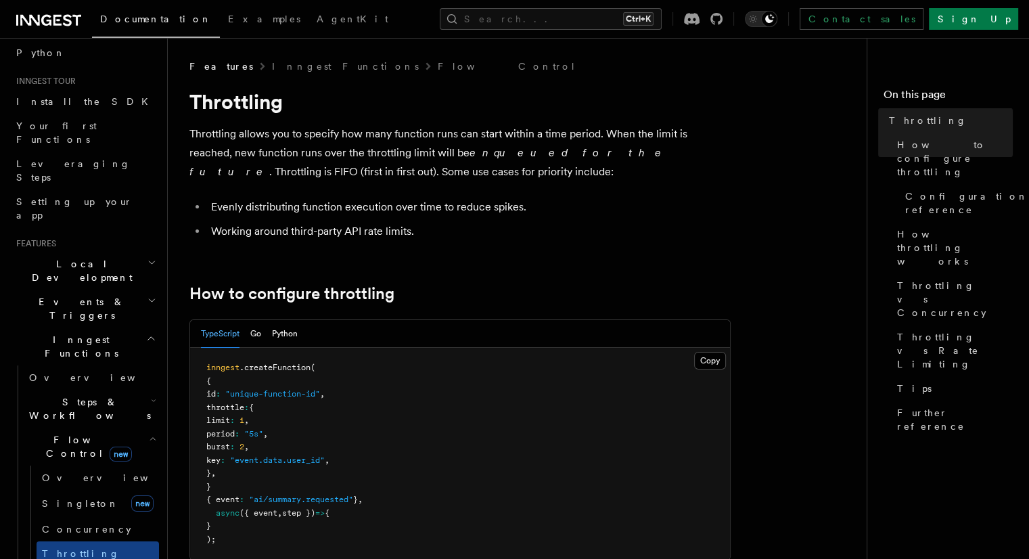
click at [220, 107] on h1 "Throttling" at bounding box center [459, 101] width 541 height 24
click at [568, 220] on ul "Evenly distributing function execution over time to reduce spikes. Working arou…" at bounding box center [459, 219] width 541 height 43
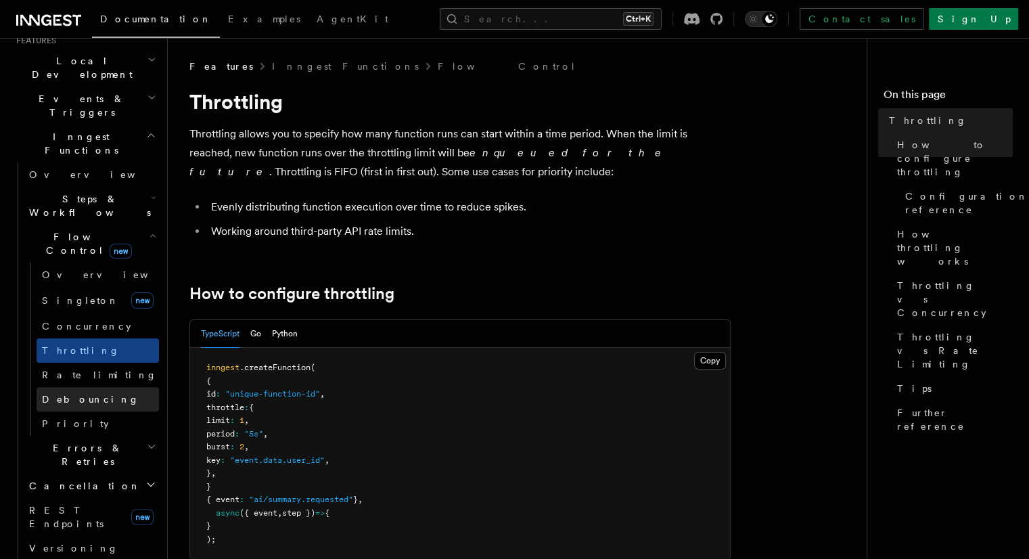
scroll to position [310, 0]
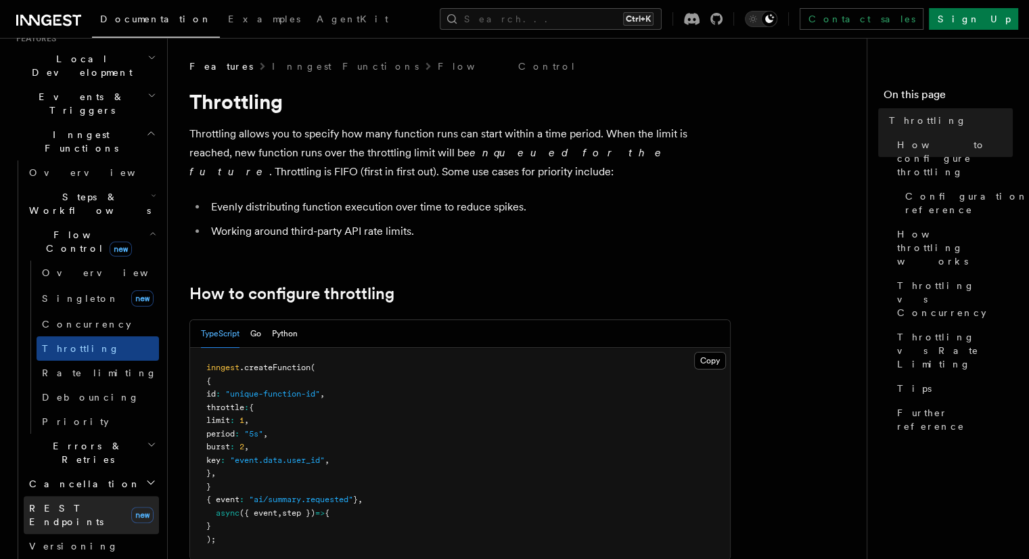
click at [97, 496] on link "REST Endpoints new" at bounding box center [91, 515] width 135 height 38
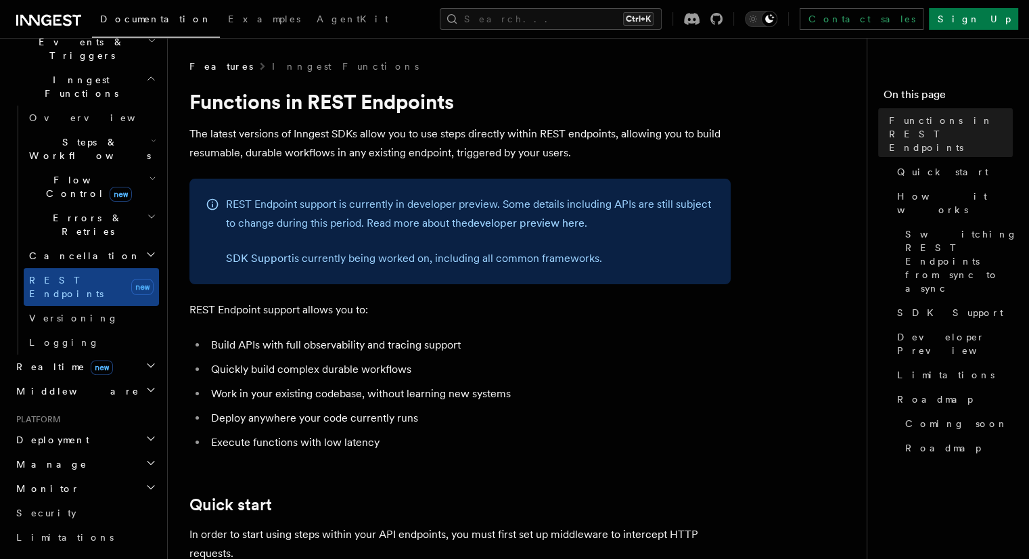
scroll to position [362, 0]
click at [116, 358] on h2 "Realtime new" at bounding box center [85, 370] width 148 height 24
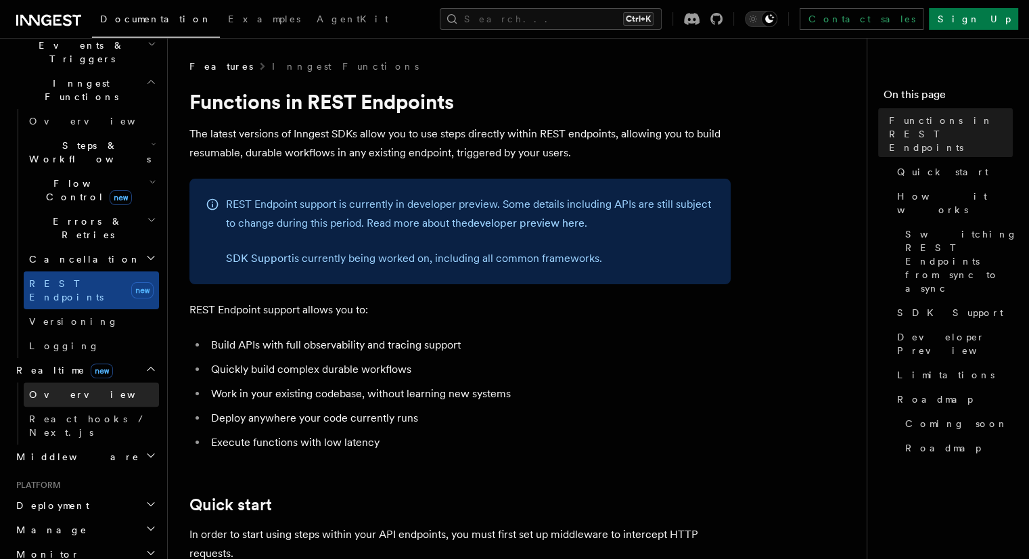
click at [79, 382] on link "Overview" at bounding box center [91, 394] width 135 height 24
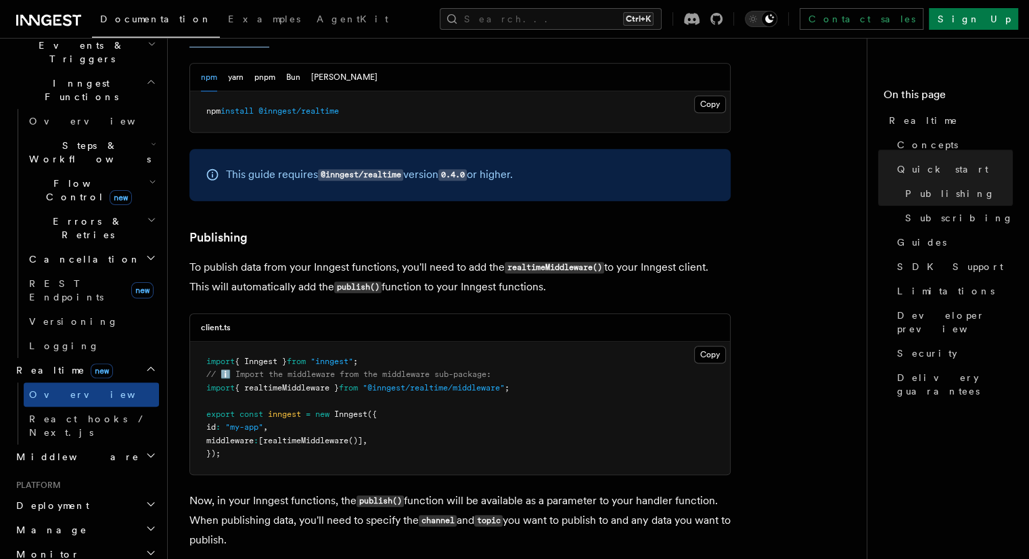
scroll to position [711, 0]
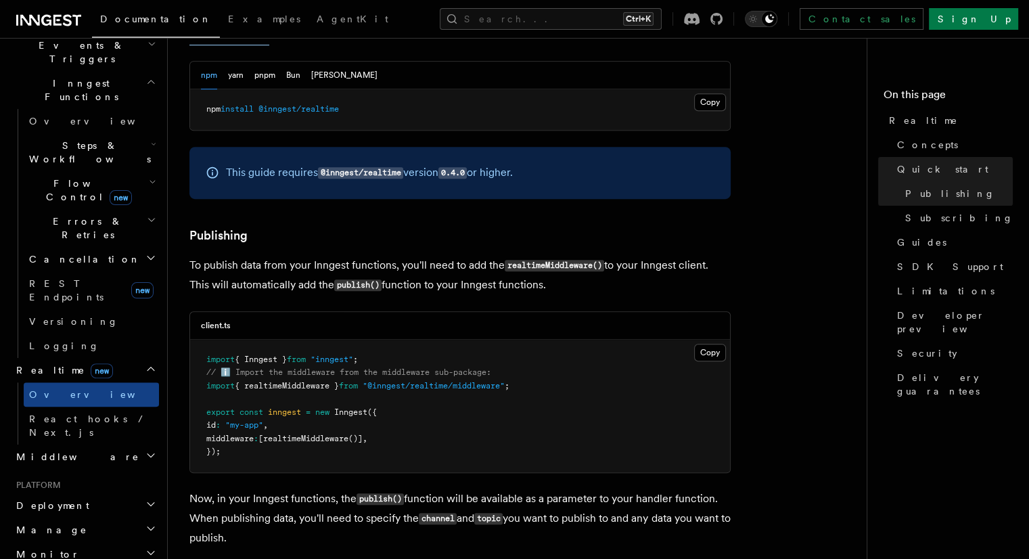
click at [89, 444] on h2 "Middleware" at bounding box center [85, 456] width 148 height 24
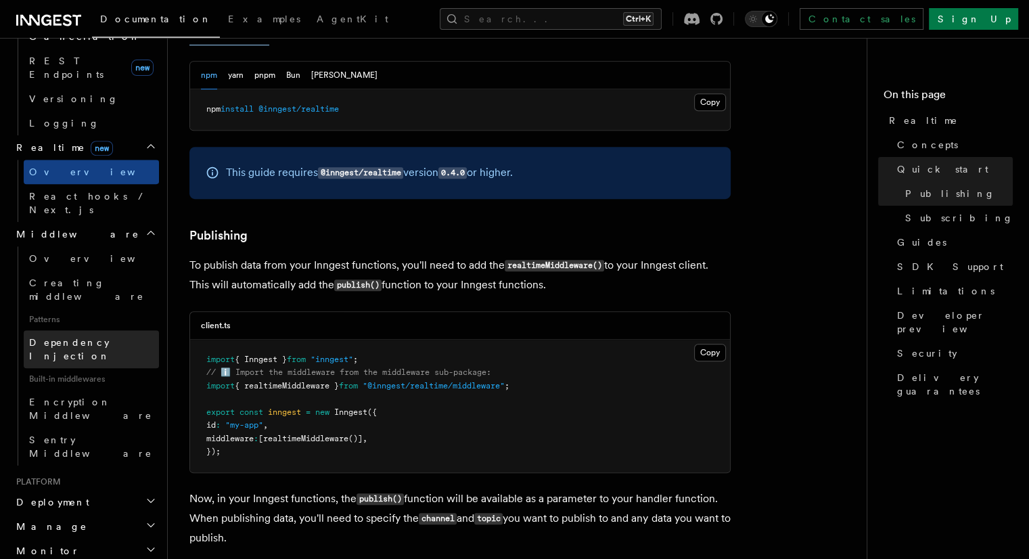
scroll to position [584, 0]
click at [108, 490] on h2 "Deployment" at bounding box center [85, 502] width 148 height 24
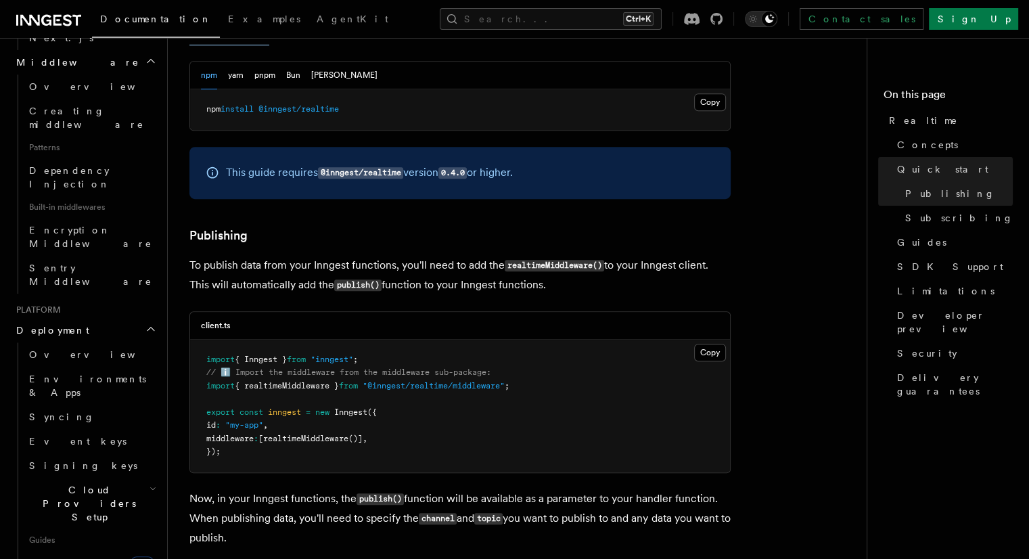
scroll to position [812, 0]
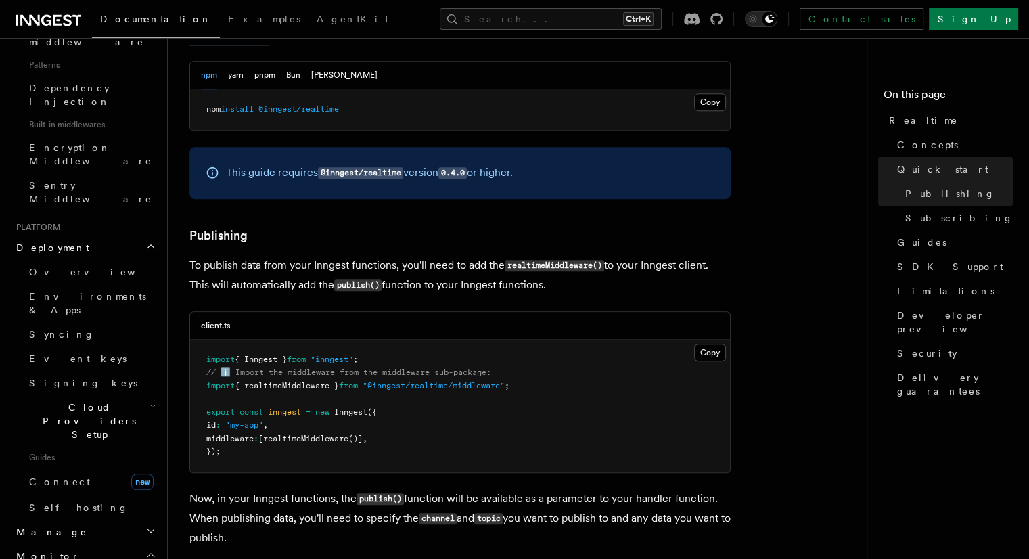
scroll to position [843, 0]
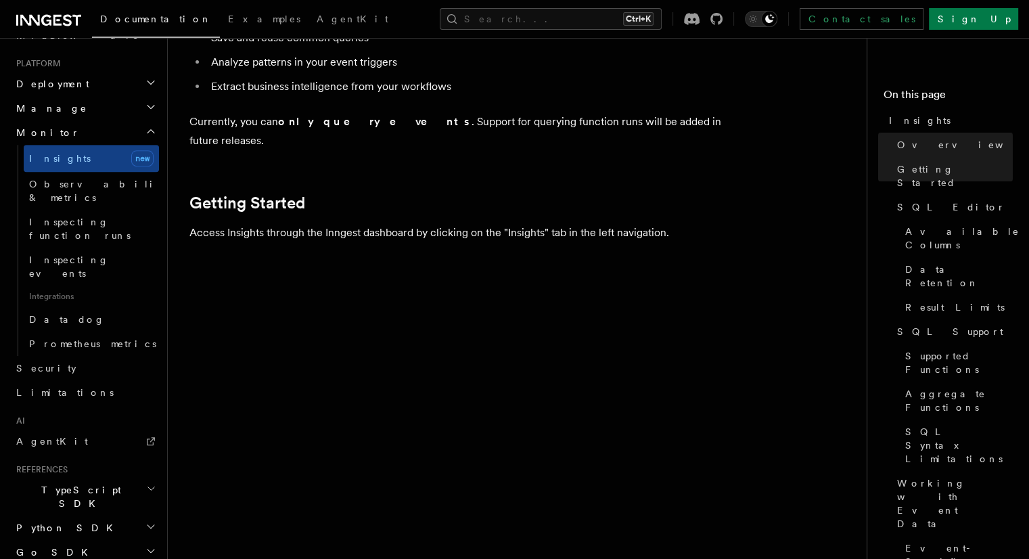
scroll to position [430, 0]
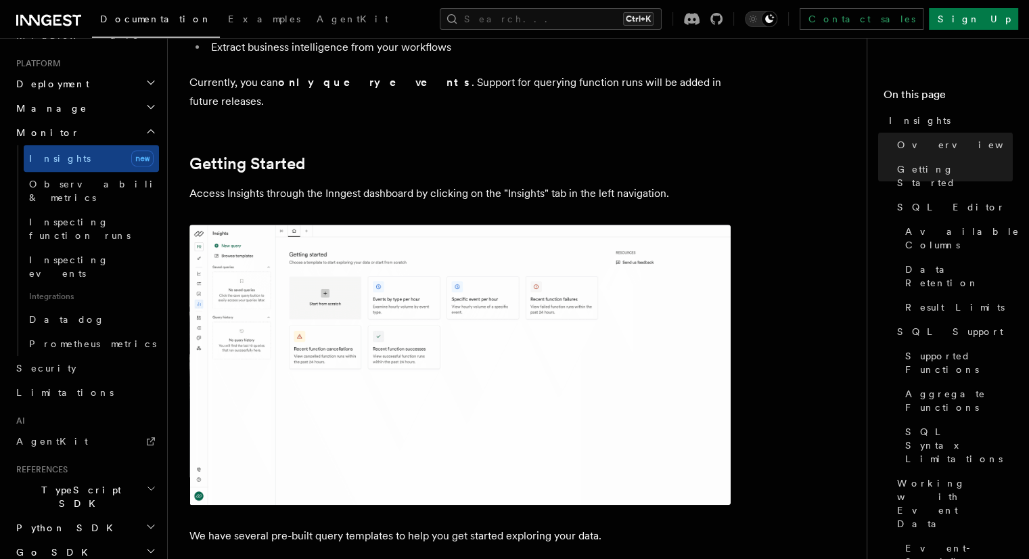
click at [279, 308] on img at bounding box center [459, 365] width 541 height 280
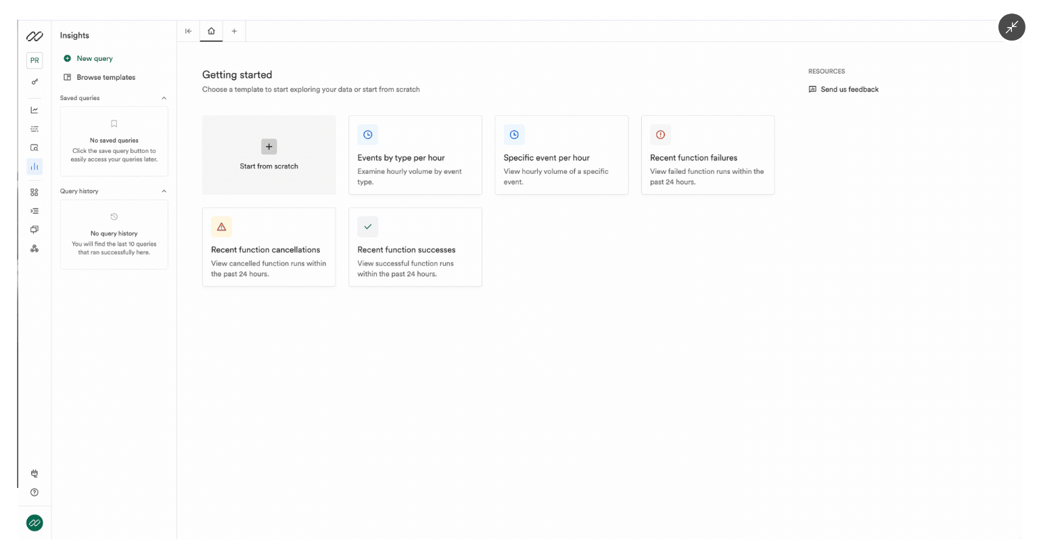
click at [279, 308] on img at bounding box center [519, 279] width 1004 height 519
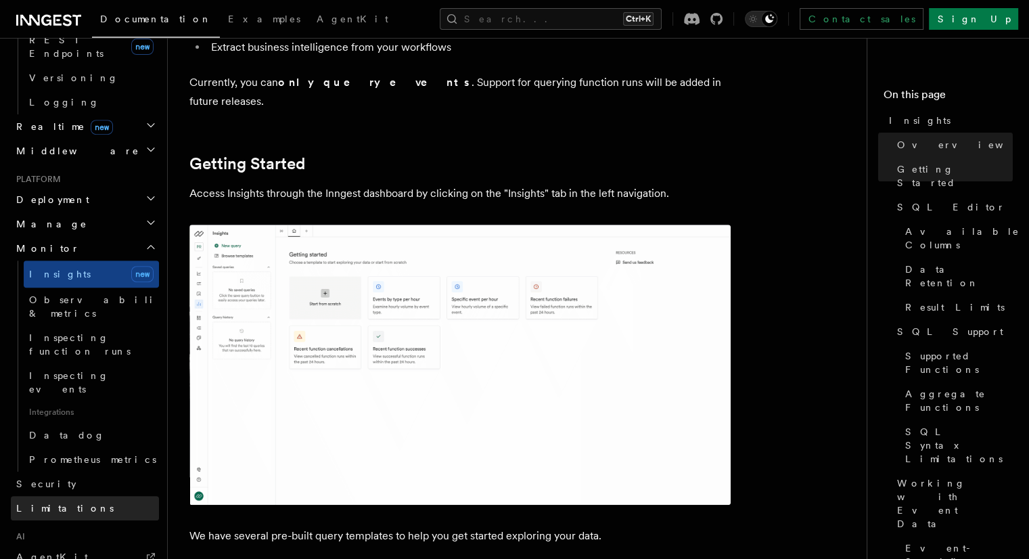
scroll to position [643, 0]
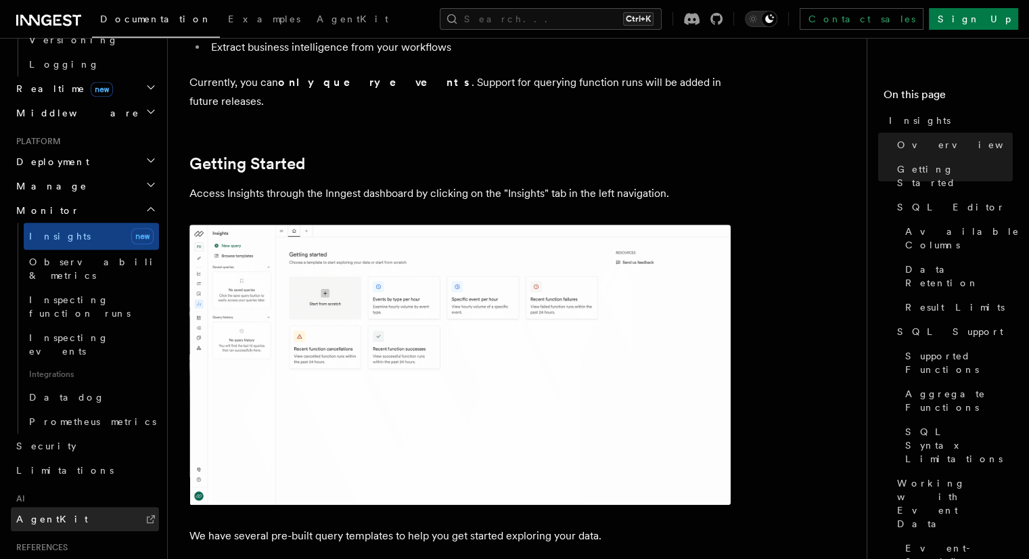
click at [46, 513] on span "AgentKit" at bounding box center [52, 518] width 72 height 11
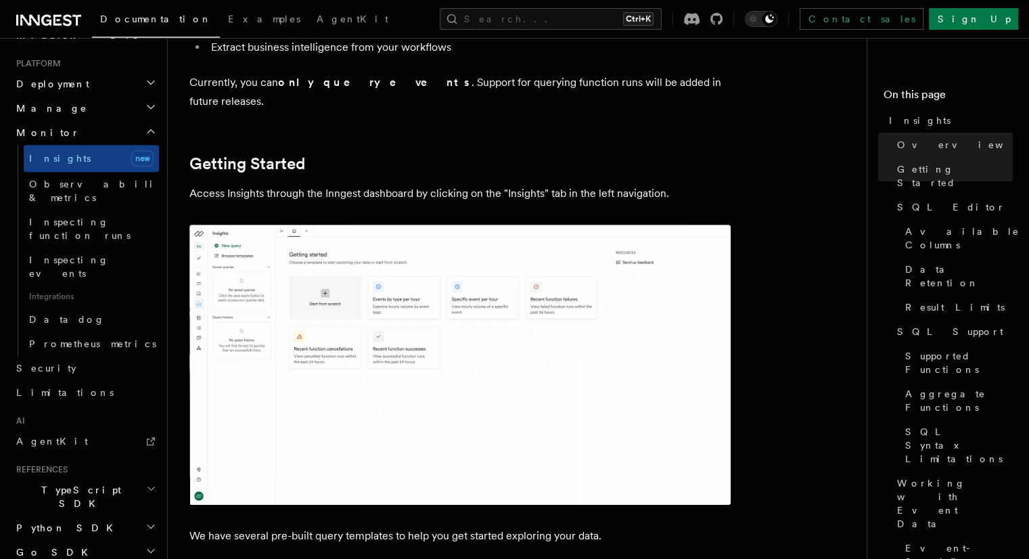
click at [74, 483] on span "TypeScript SDK" at bounding box center [78, 496] width 135 height 27
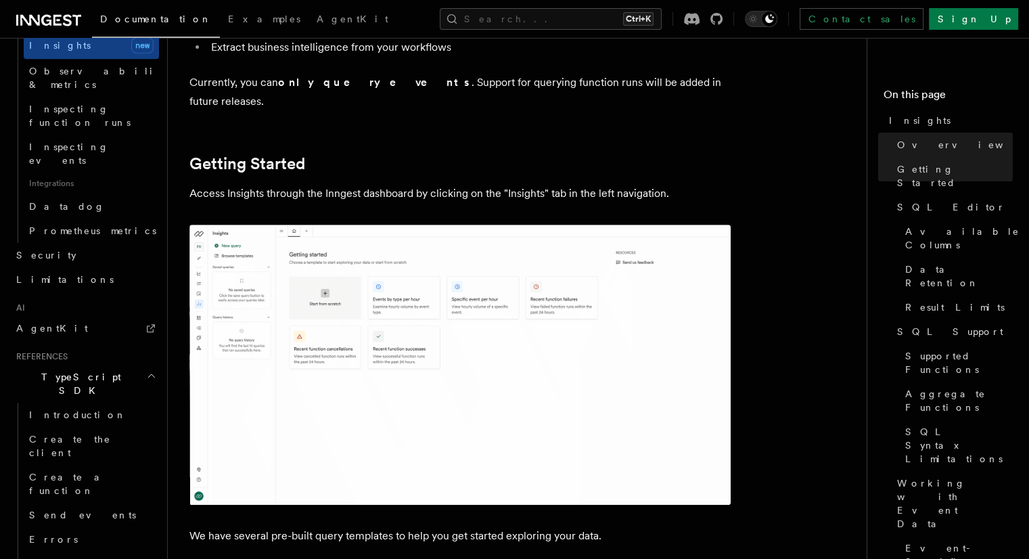
scroll to position [835, 0]
click at [68, 407] on span "Introduction" at bounding box center [77, 414] width 97 height 14
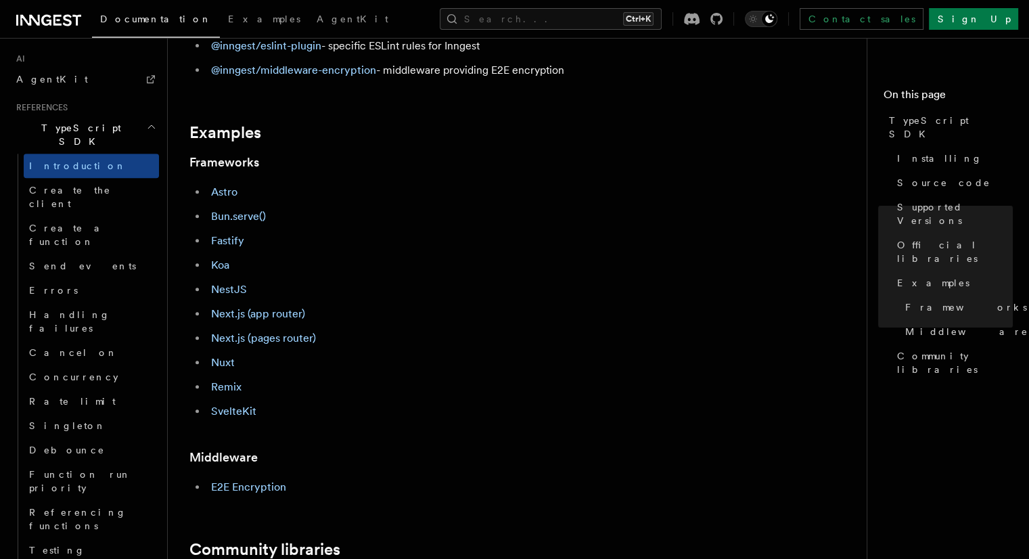
scroll to position [509, 0]
click at [289, 317] on link "Next.js (app router)" at bounding box center [258, 314] width 94 height 13
